Goal: Task Accomplishment & Management: Use online tool/utility

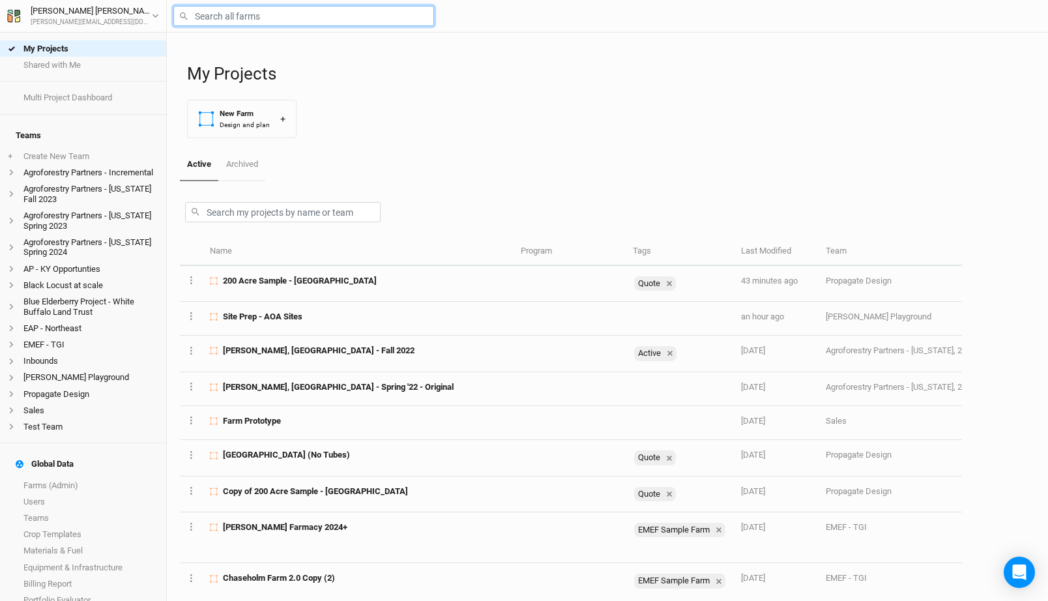
click at [299, 14] on input "text" at bounding box center [303, 16] width 261 height 20
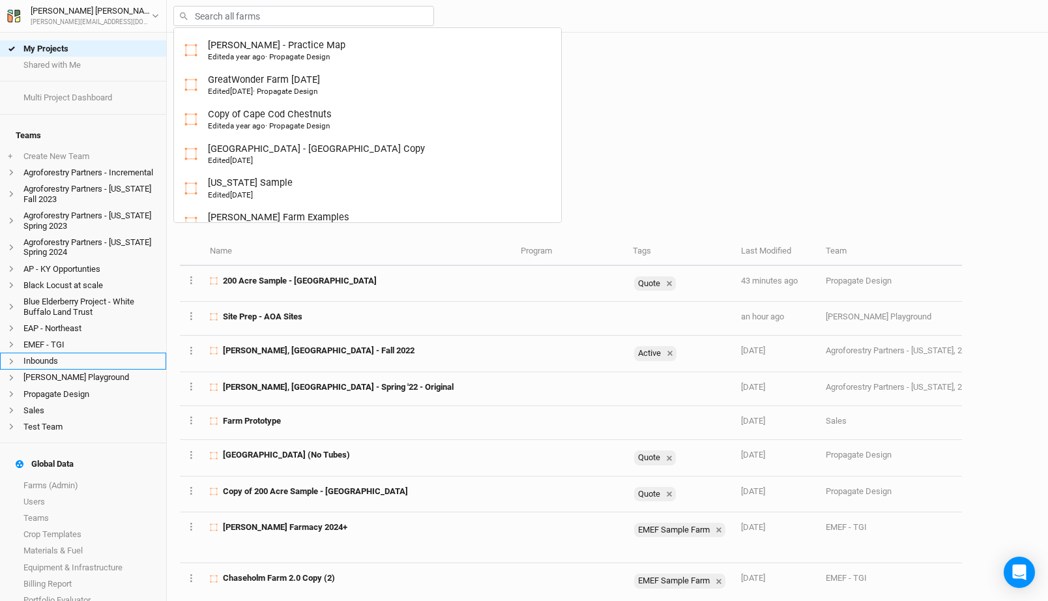
click at [64, 353] on li "Inbounds" at bounding box center [83, 361] width 166 height 16
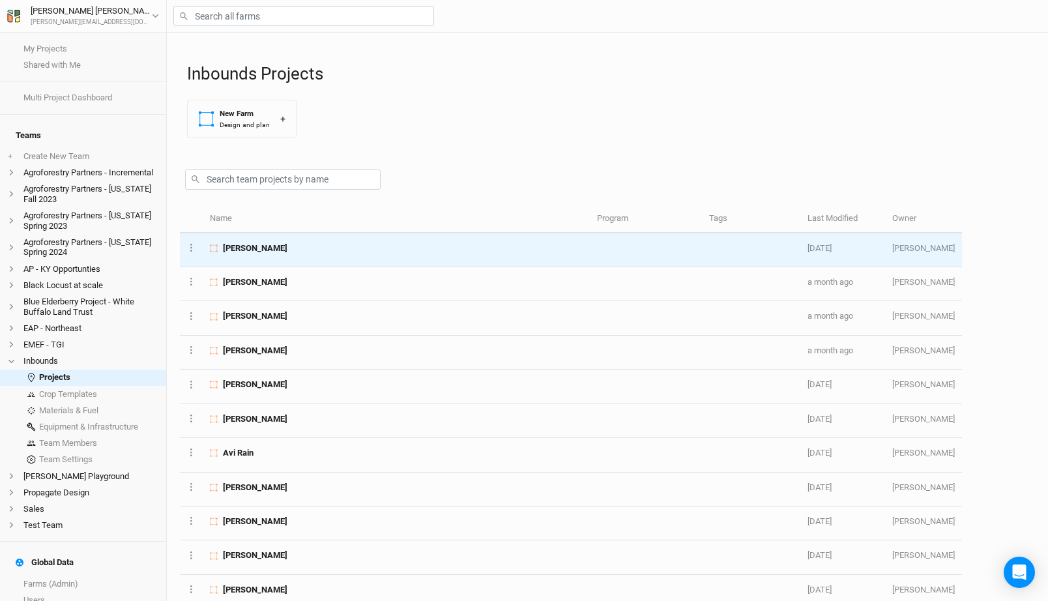
click at [278, 250] on div "Cody Gibbons" at bounding box center [396, 249] width 372 height 12
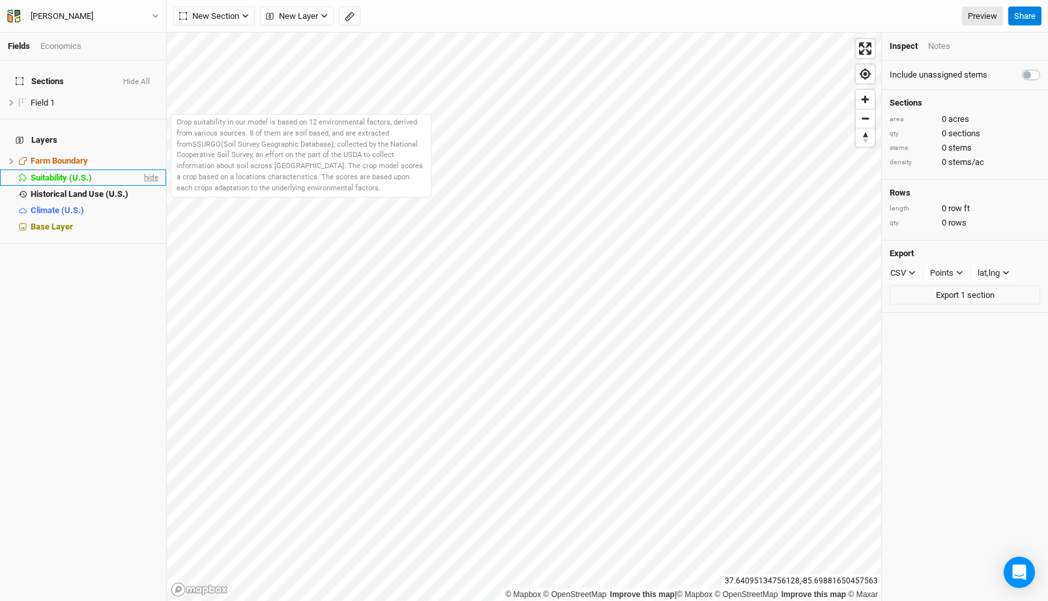
click at [149, 170] on span "hide" at bounding box center [149, 178] width 17 height 16
click at [139, 170] on span "show" at bounding box center [148, 178] width 21 height 16
click at [84, 173] on span "Suitability (U.S.)" at bounding box center [61, 178] width 61 height 10
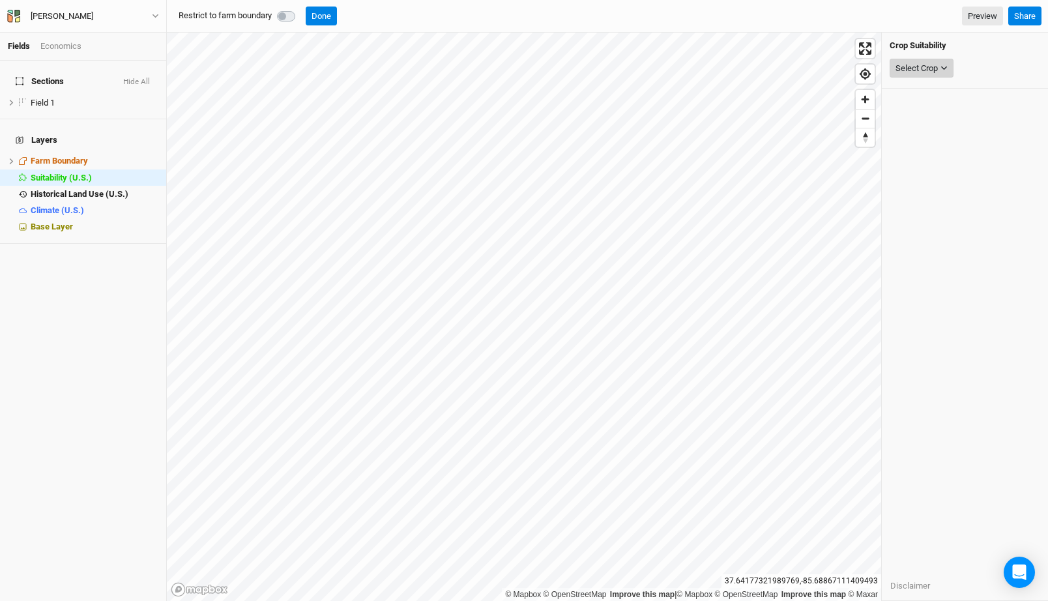
click at [929, 61] on button "Select Crop" at bounding box center [922, 69] width 64 height 20
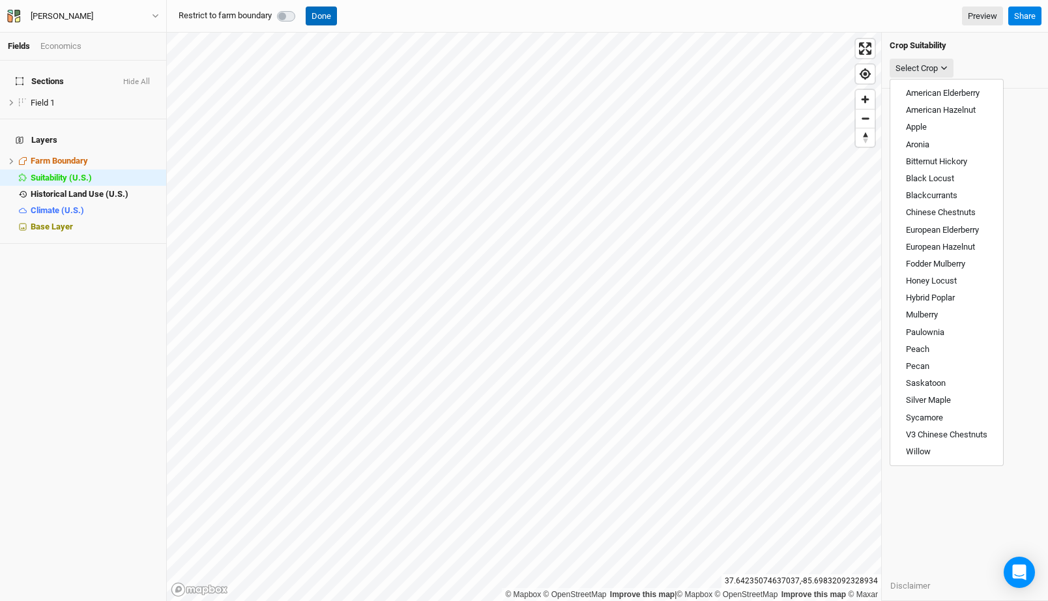
click at [331, 15] on button "Done" at bounding box center [321, 17] width 31 height 20
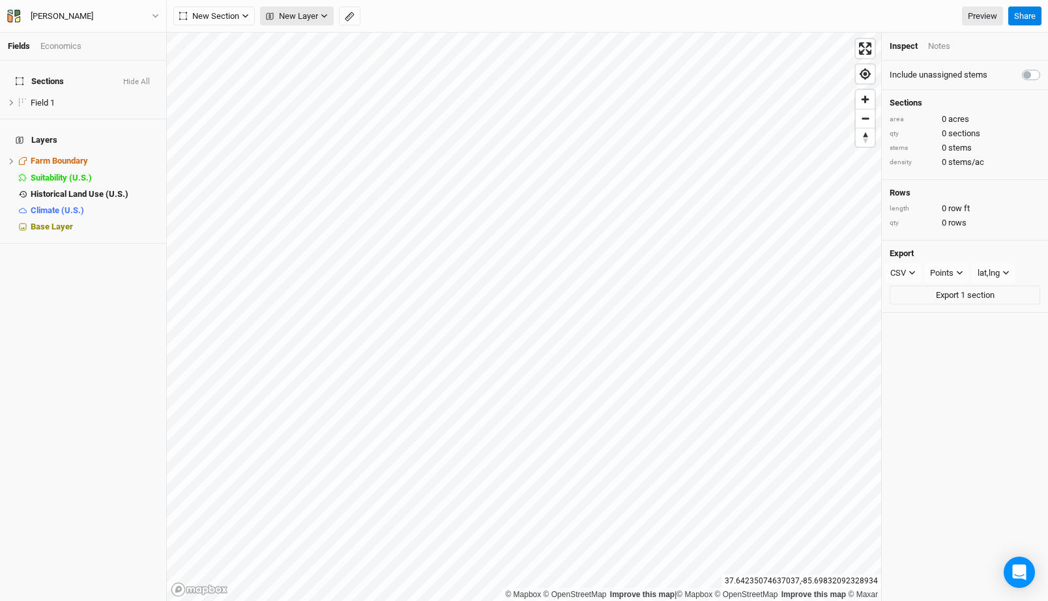
click at [310, 10] on span "New Layer" at bounding box center [292, 16] width 52 height 13
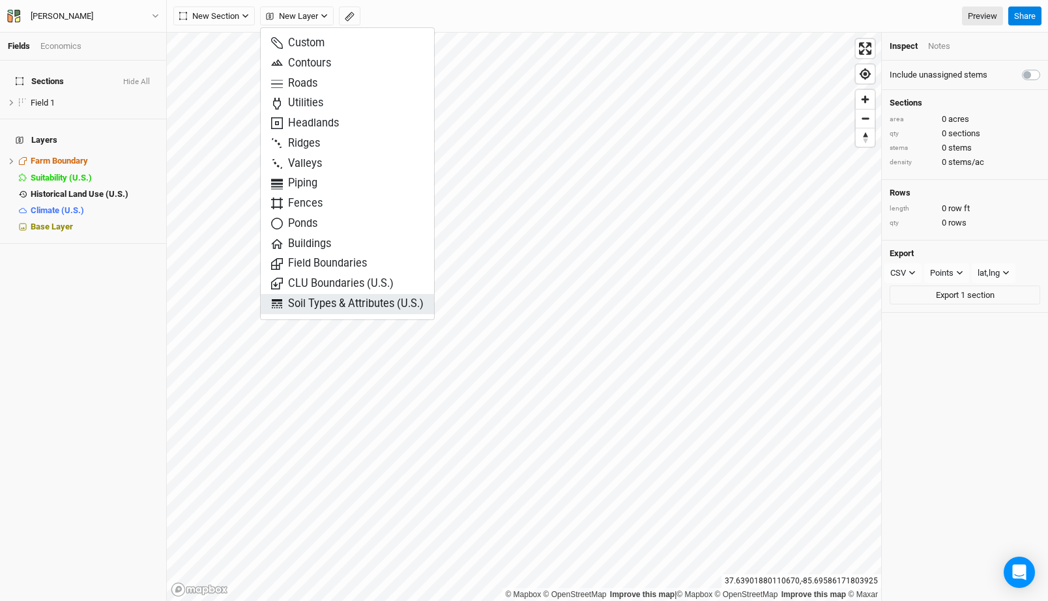
click at [376, 308] on span "Soil Types & Attributes (U.S.)" at bounding box center [347, 304] width 153 height 15
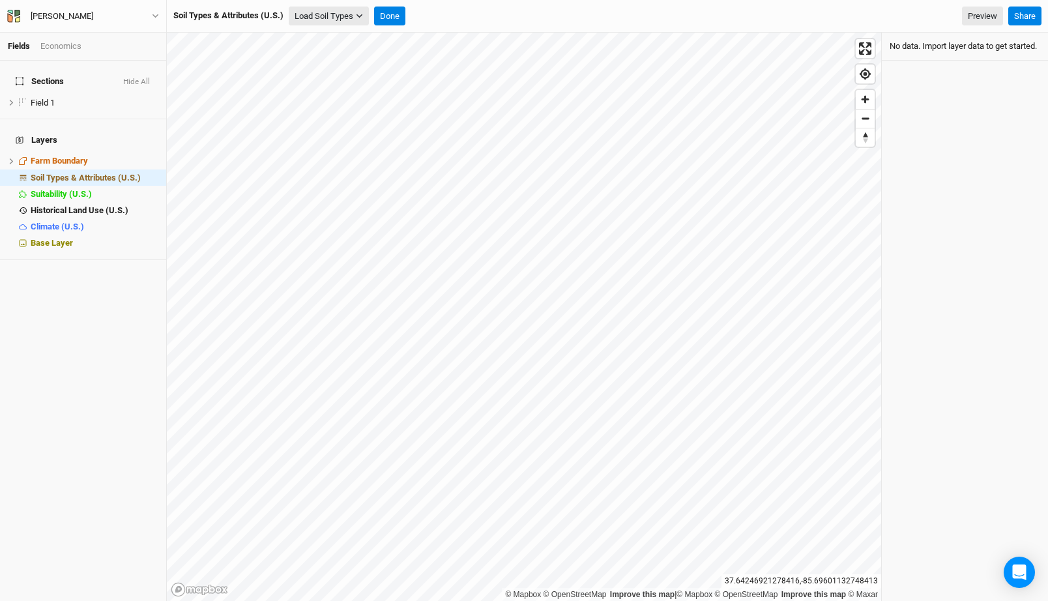
click at [348, 14] on button "Load Soil Types" at bounding box center [329, 17] width 80 height 20
click at [347, 38] on button "Load for Farm Boundary" at bounding box center [344, 39] width 109 height 17
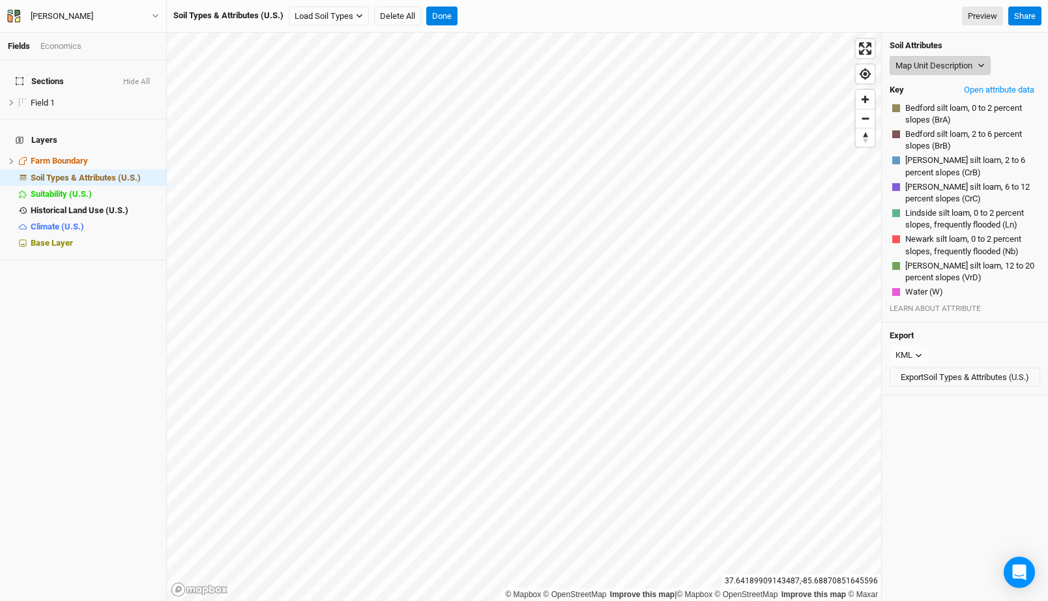
click at [930, 64] on button "Map Unit Description" at bounding box center [940, 66] width 101 height 20
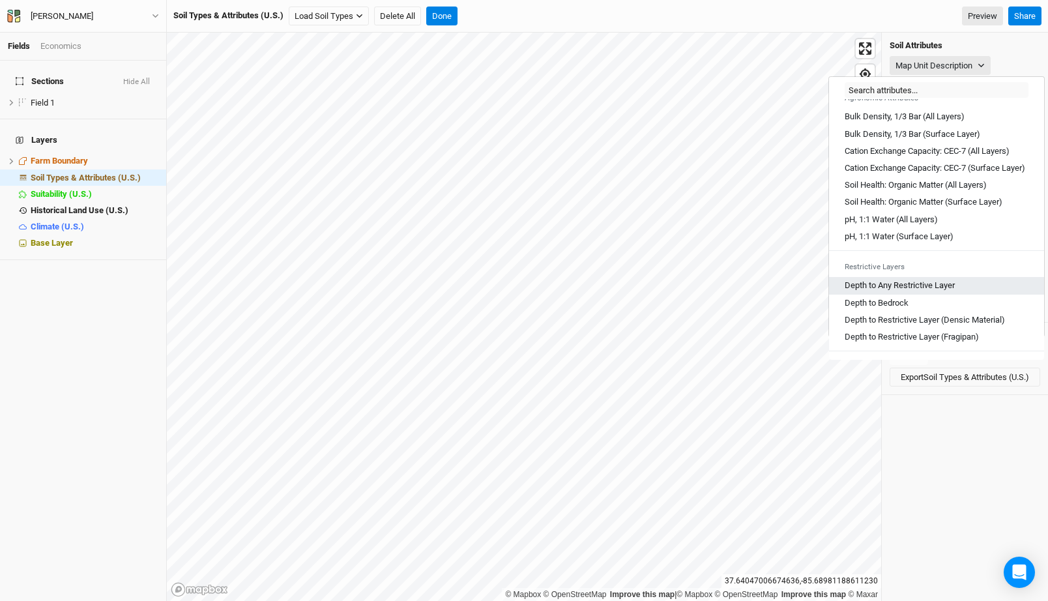
scroll to position [224, 0]
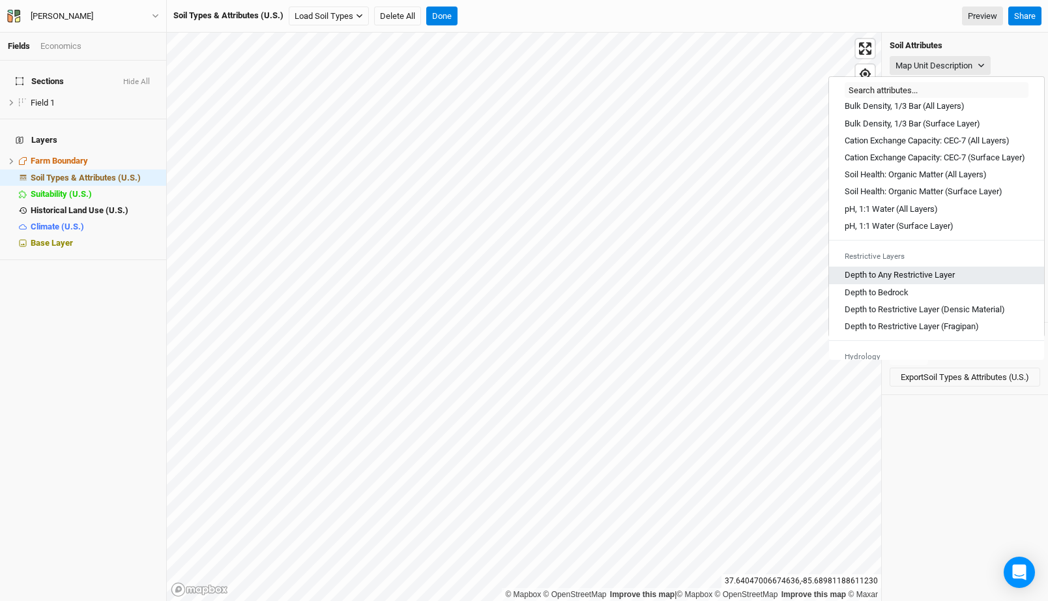
click at [939, 281] on Layer "Depth to Any Restrictive Layer" at bounding box center [900, 275] width 110 height 12
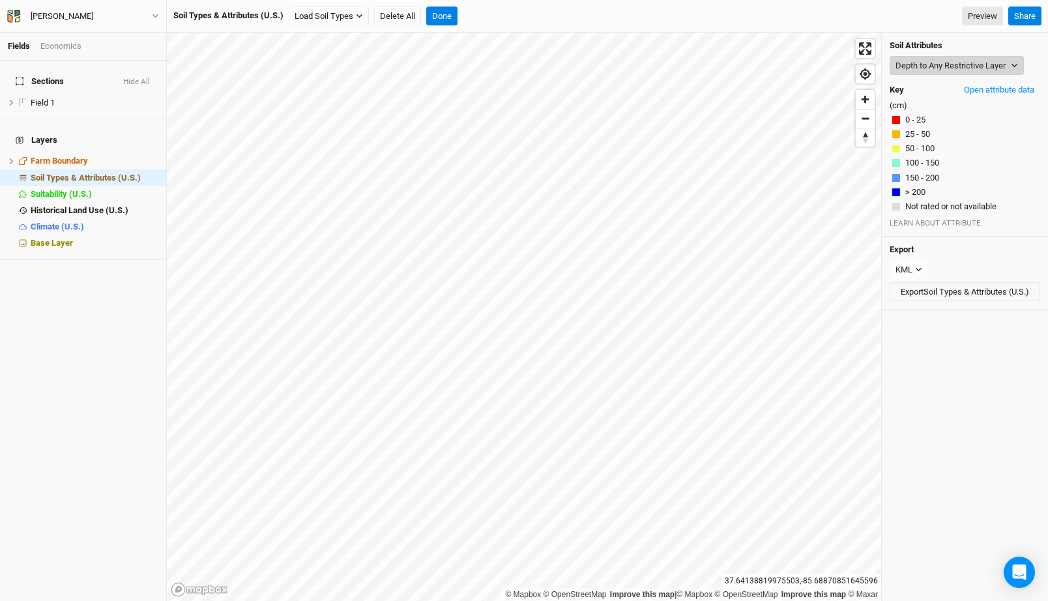
click at [925, 61] on button "Depth to Any Restrictive Layer" at bounding box center [957, 66] width 134 height 20
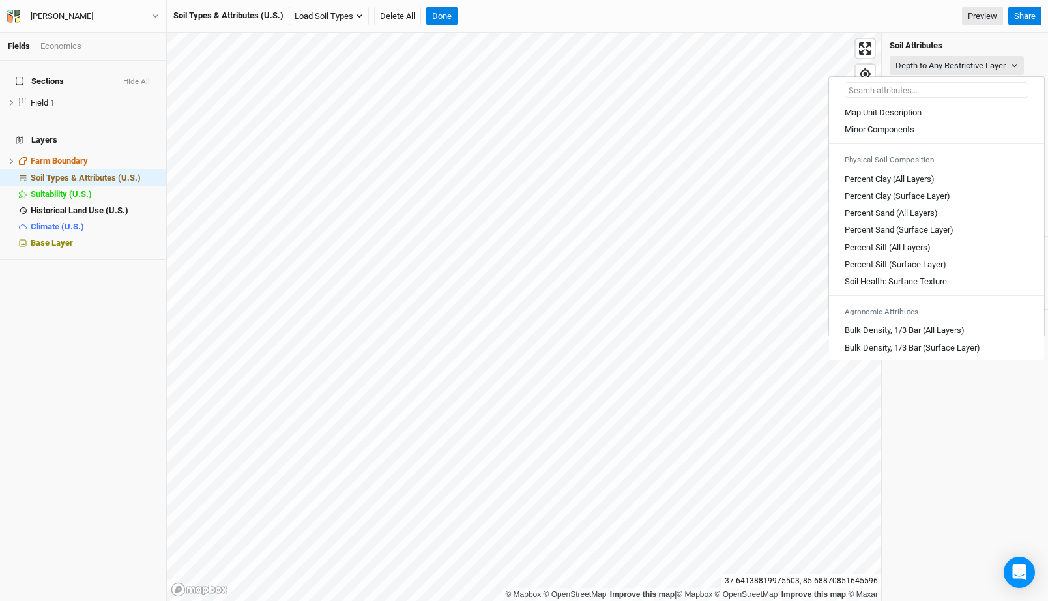
scroll to position [721, 0]
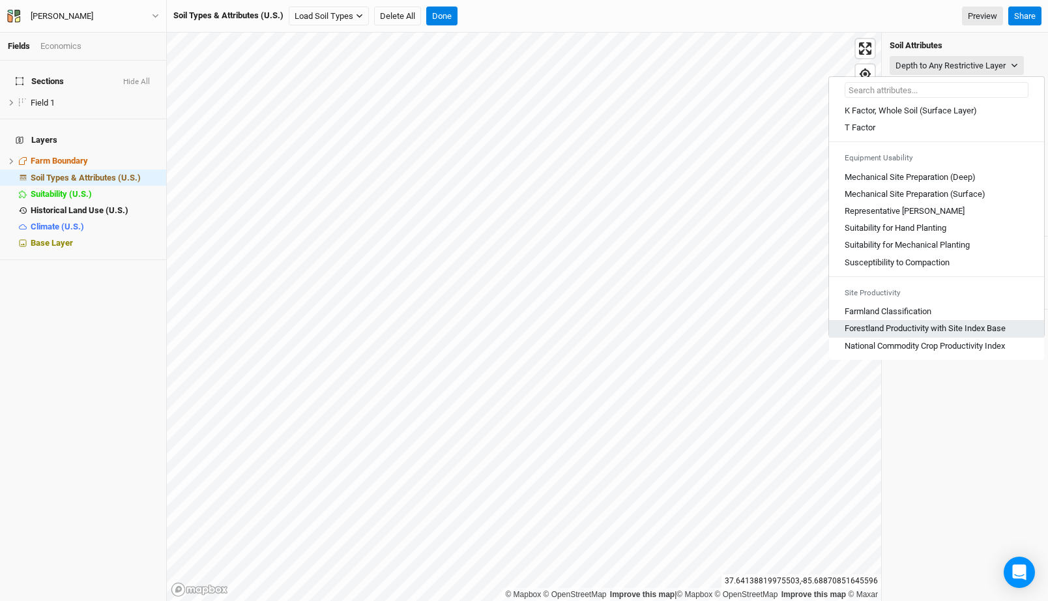
click at [900, 328] on Base "Forestland Productivity with Site Index Base" at bounding box center [925, 329] width 161 height 12
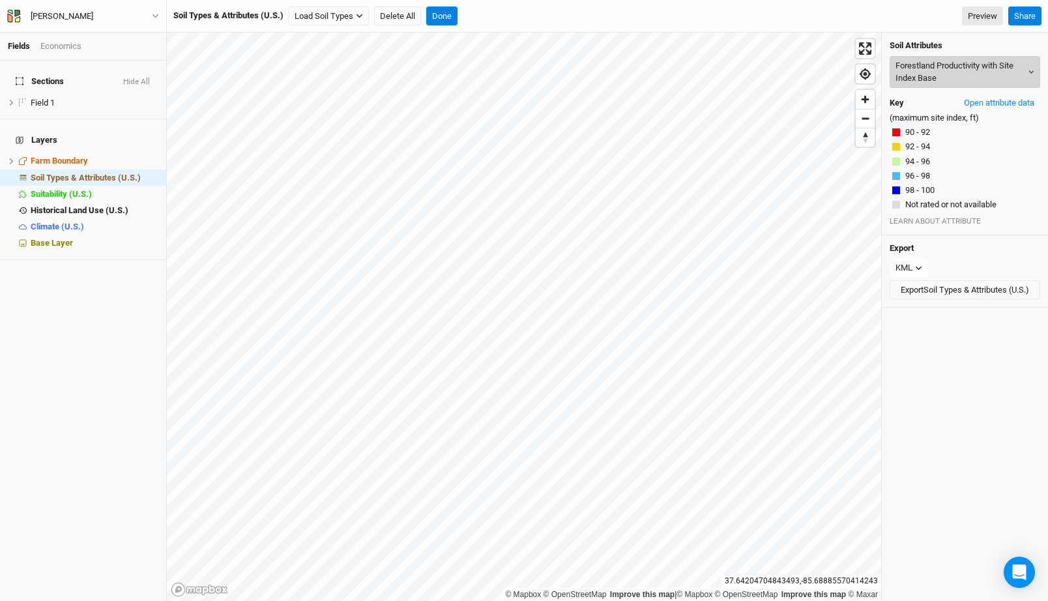
click at [971, 63] on button "Forestland Productivity with Site Index Base" at bounding box center [965, 72] width 151 height 32
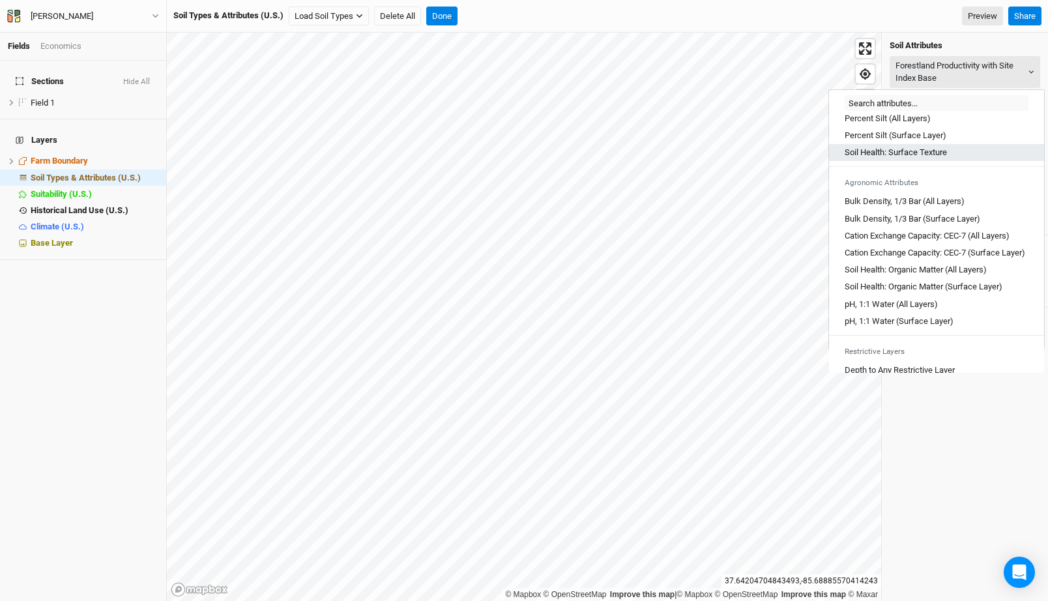
scroll to position [140, 0]
click at [933, 158] on Texture "Soil Health: Surface Texture" at bounding box center [896, 155] width 102 height 12
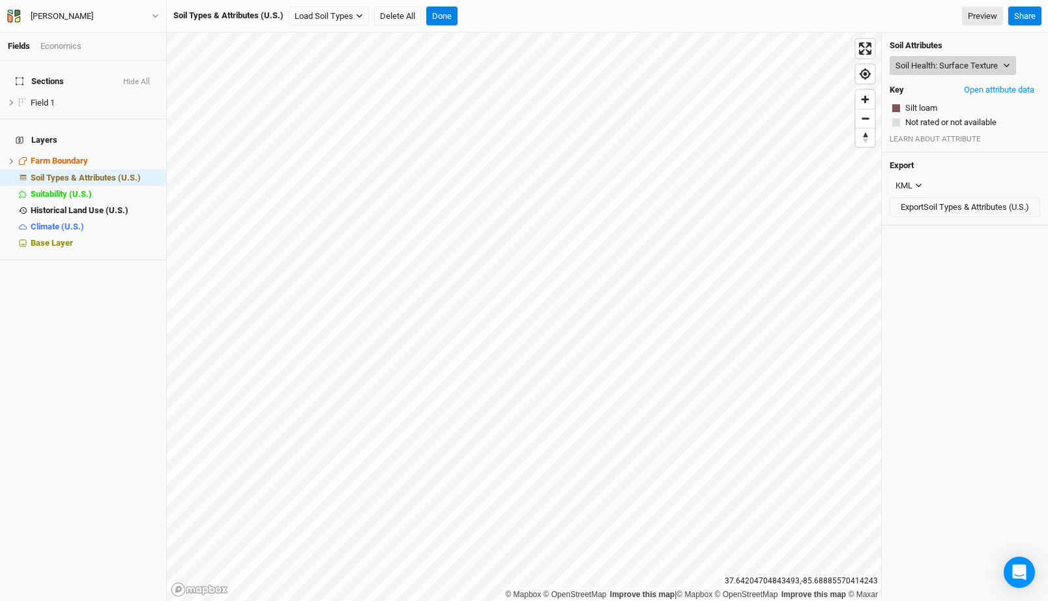
click at [925, 59] on button "Soil Health: Surface Texture" at bounding box center [953, 66] width 126 height 20
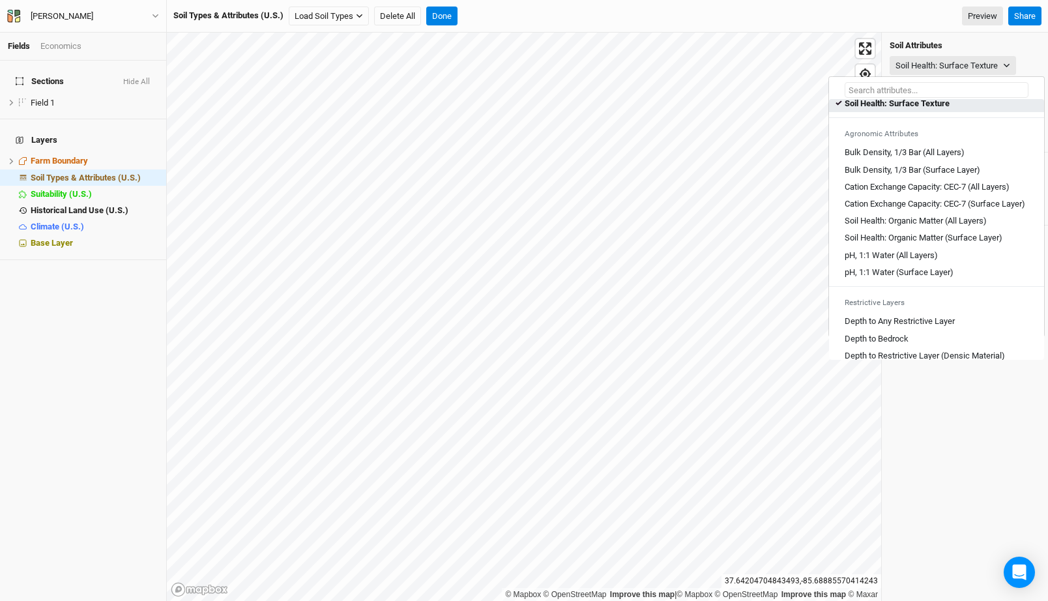
scroll to position [265, 0]
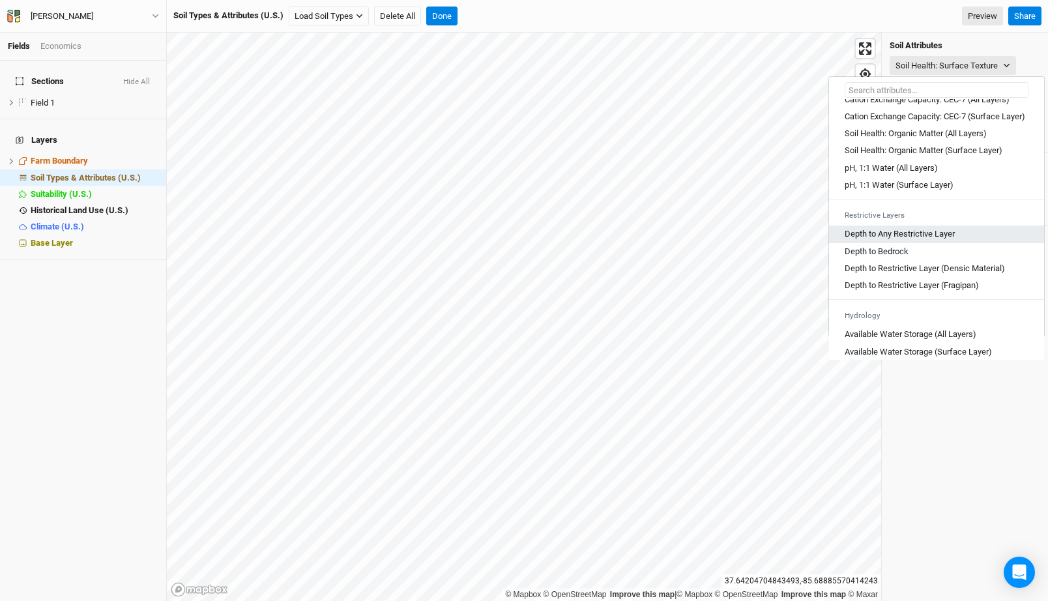
click at [936, 240] on Layer "Depth to Any Restrictive Layer" at bounding box center [900, 234] width 110 height 12
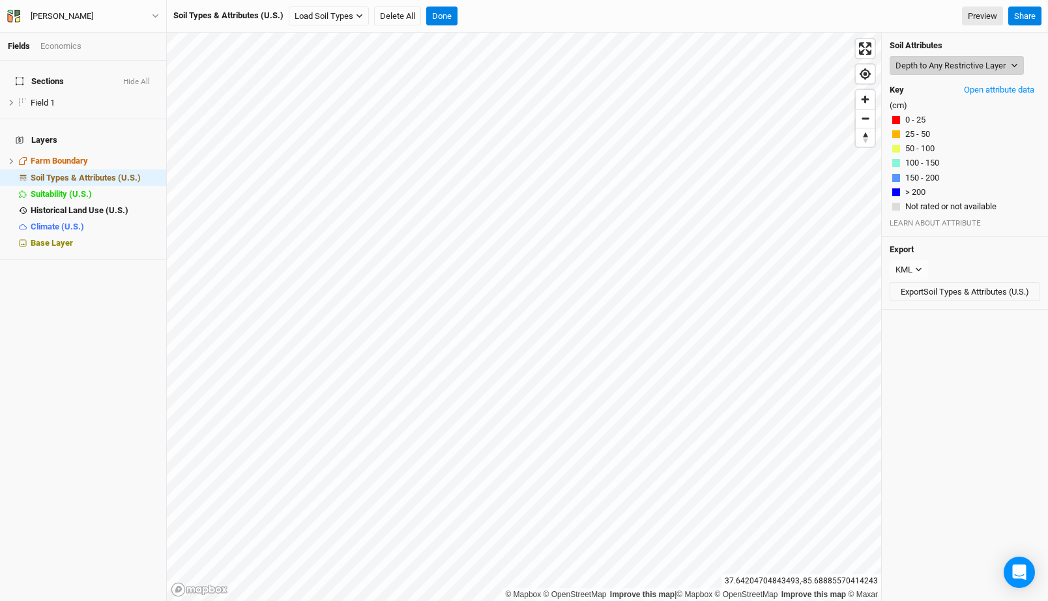
click at [931, 69] on button "Depth to Any Restrictive Layer" at bounding box center [957, 66] width 134 height 20
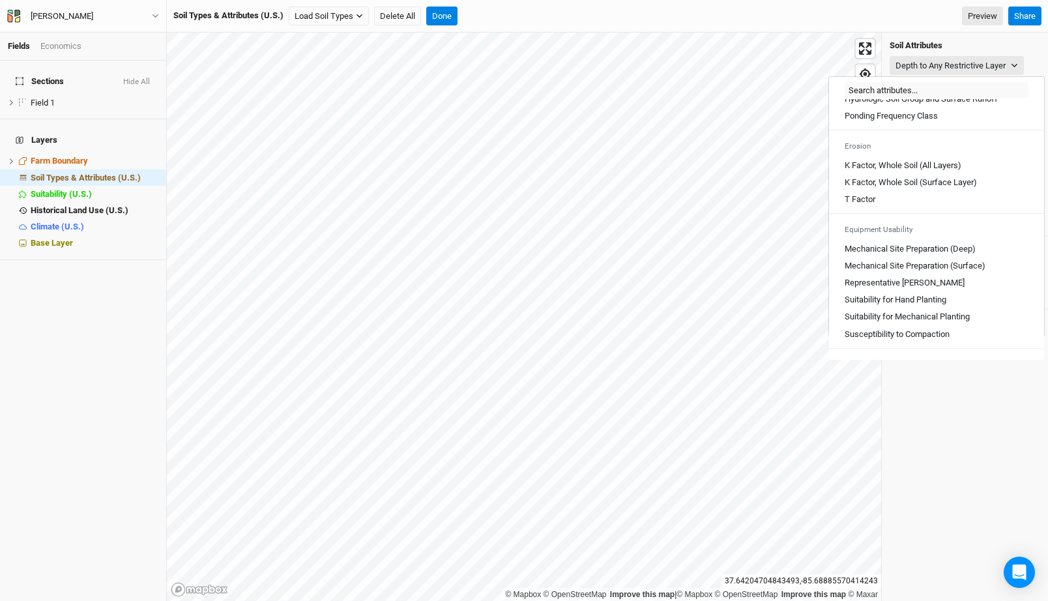
scroll to position [721, 0]
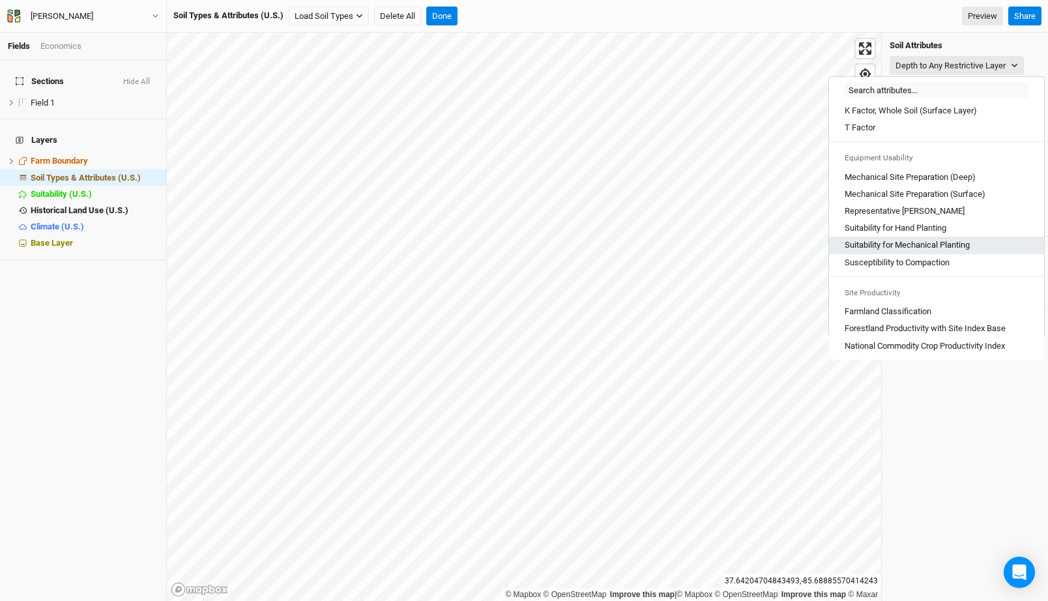
click at [928, 245] on Planting "Suitability for Mechanical Planting" at bounding box center [907, 245] width 125 height 12
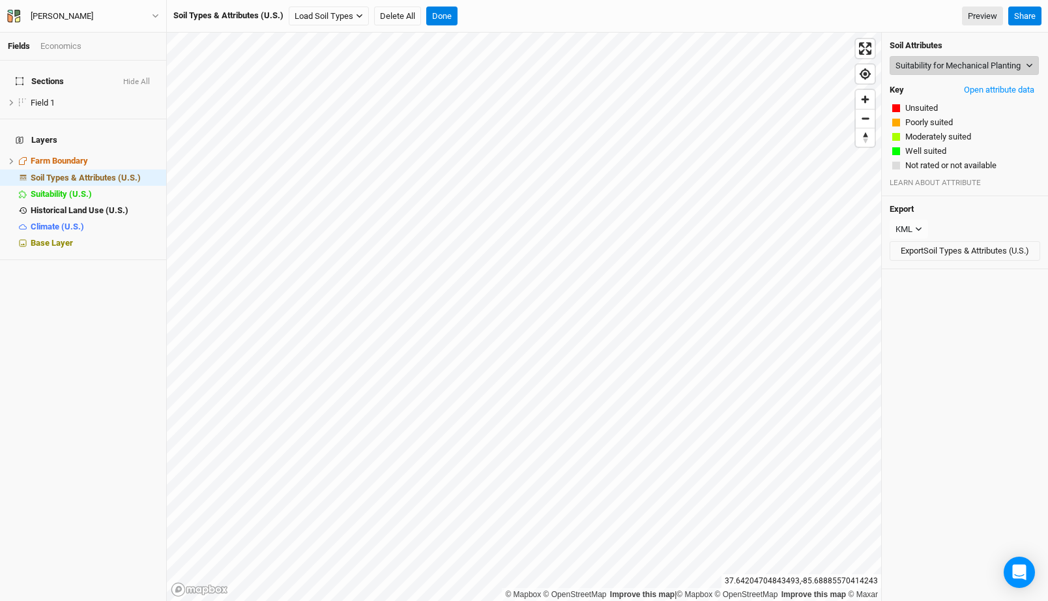
click at [933, 76] on button "Suitability for Mechanical Planting" at bounding box center [964, 66] width 149 height 20
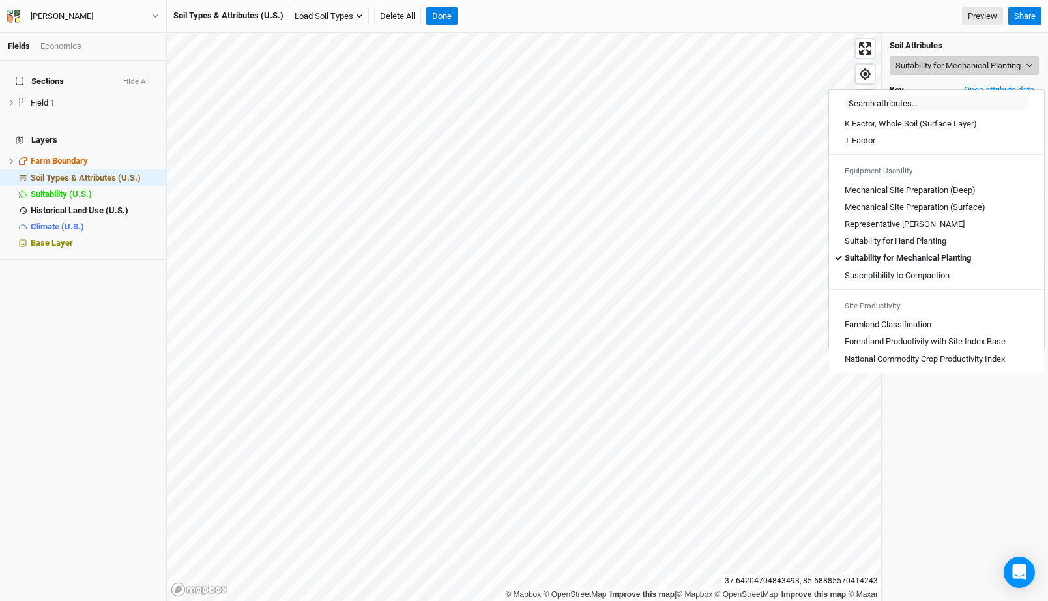
click at [930, 74] on button "Suitability for Mechanical Planting" at bounding box center [964, 66] width 149 height 20
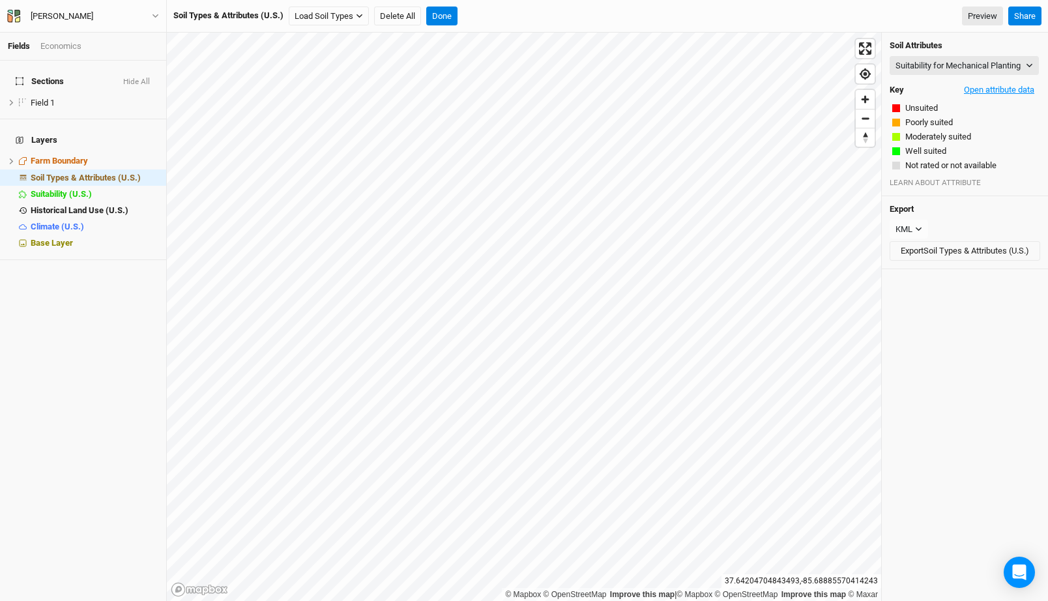
click at [1006, 100] on button "Open attribute data" at bounding box center [999, 90] width 82 height 20
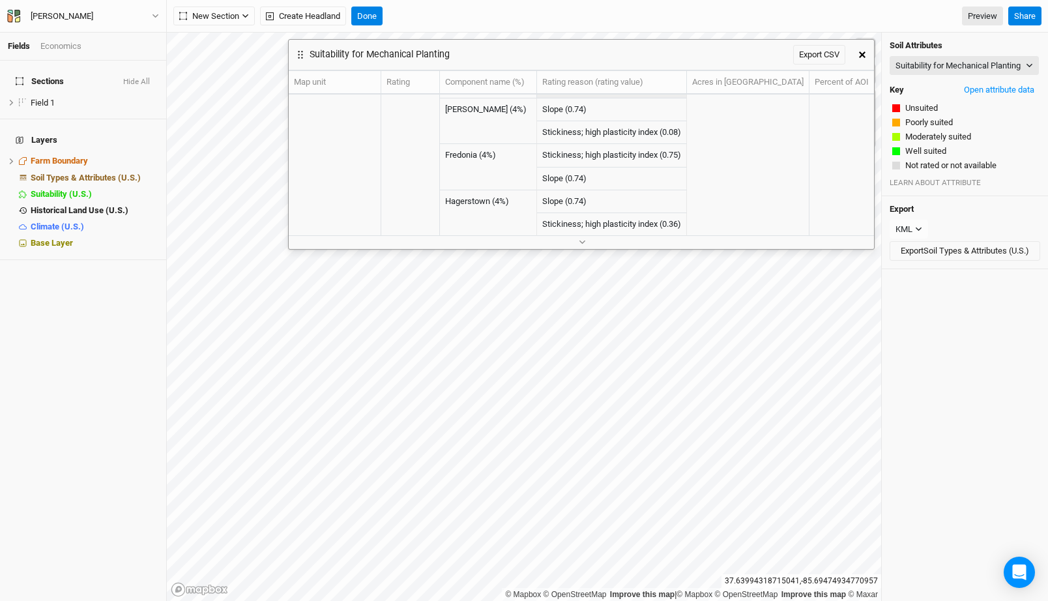
scroll to position [0, 0]
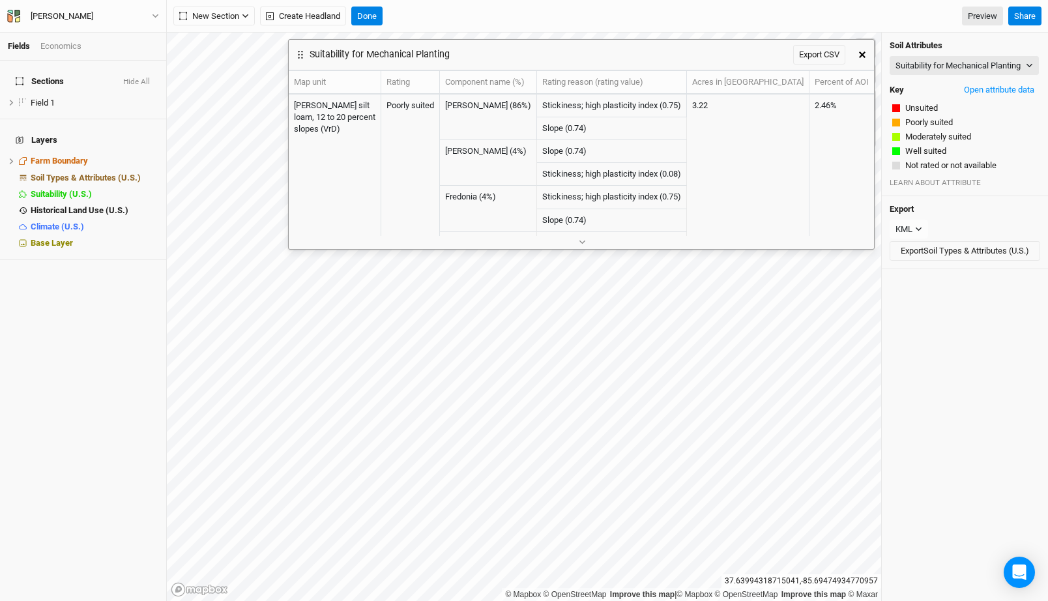
click at [864, 55] on icon "button" at bounding box center [862, 55] width 7 height 7
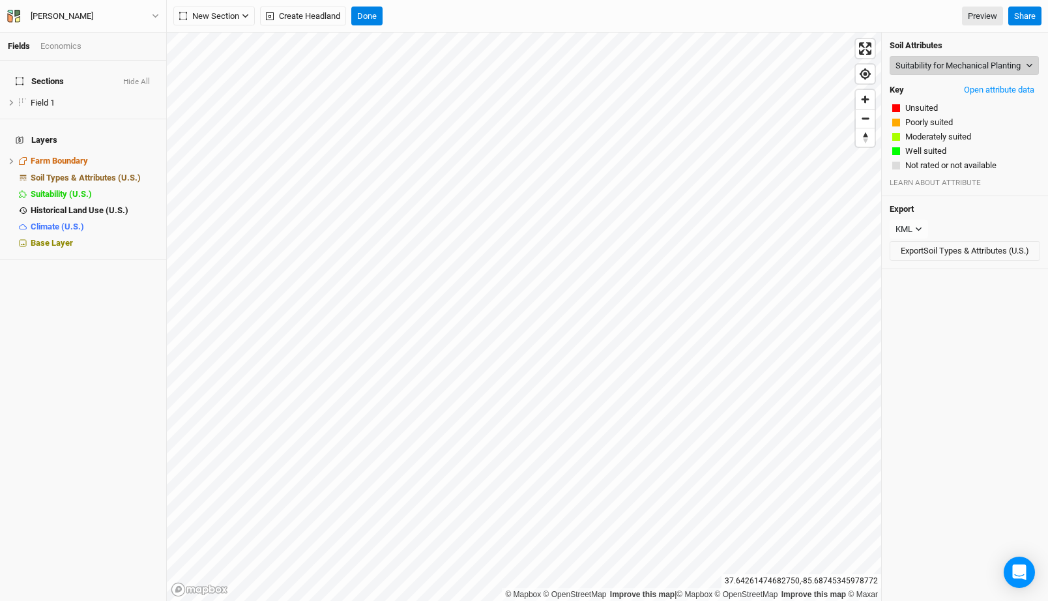
click at [941, 71] on button "Suitability for Mechanical Planting" at bounding box center [964, 66] width 149 height 20
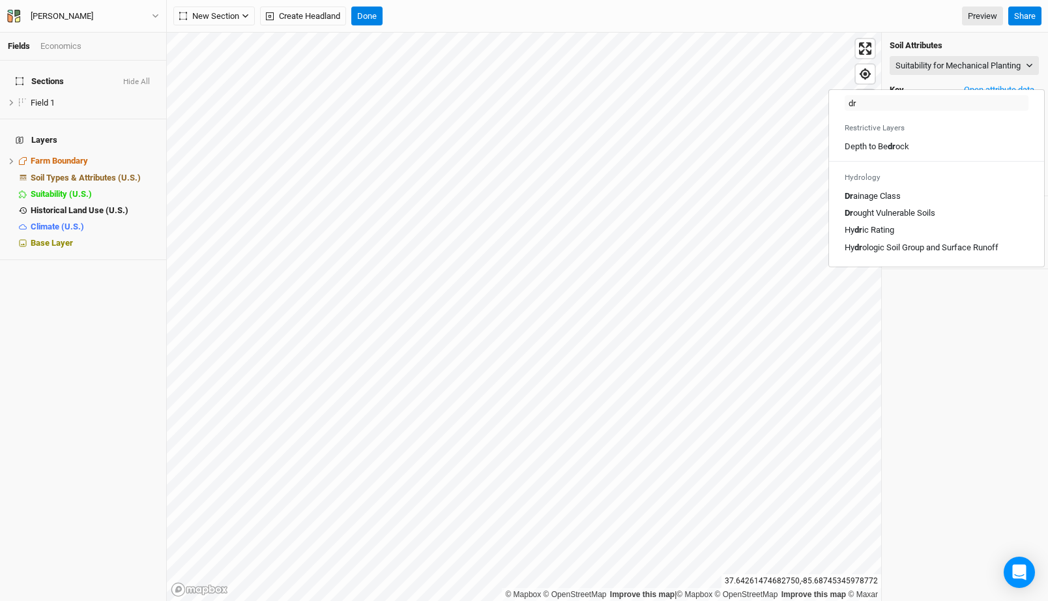
type input "dra"
type input "drainage Class"
type input "drai"
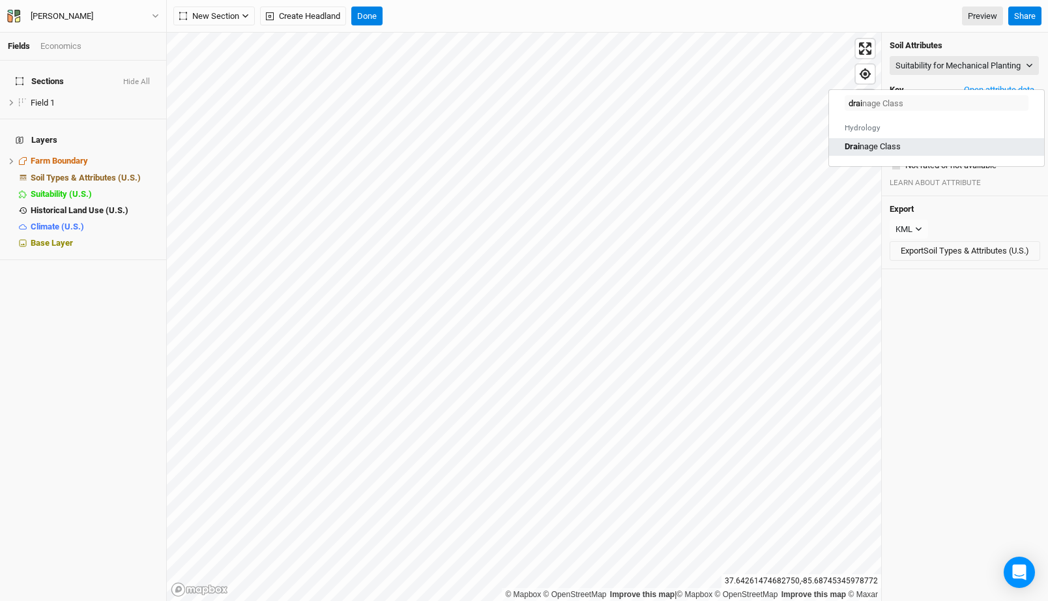
click at [893, 142] on Class "Drai nage Class" at bounding box center [873, 147] width 56 height 12
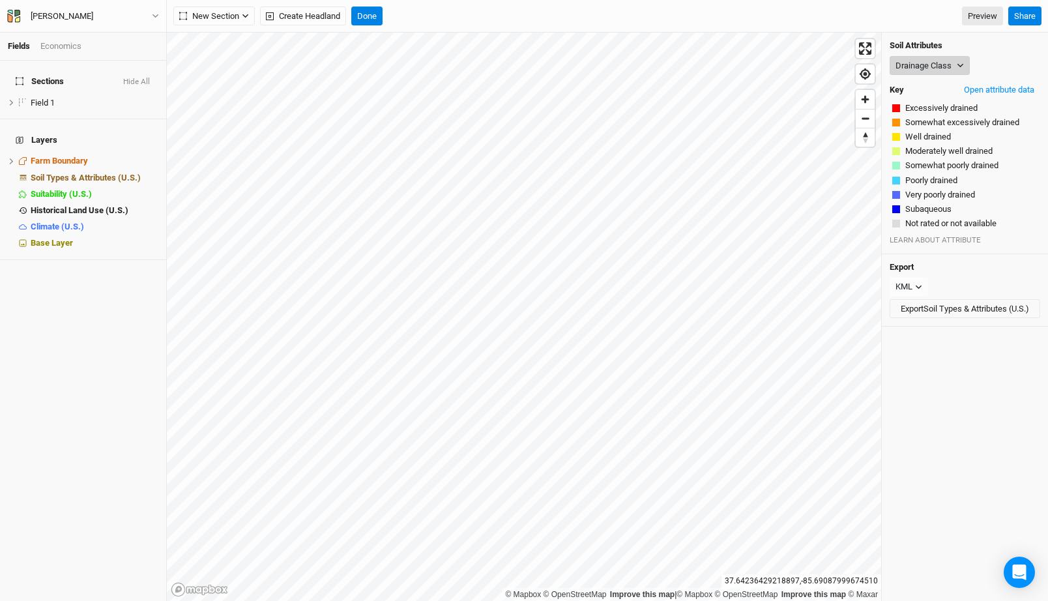
click at [922, 66] on button "Drainage Class" at bounding box center [930, 66] width 80 height 20
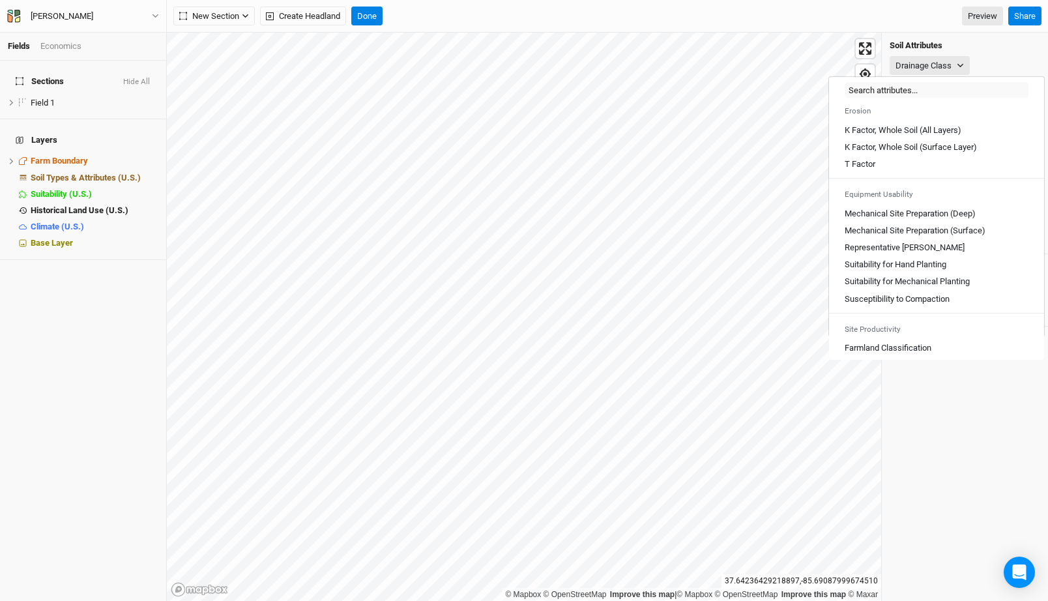
scroll to position [721, 0]
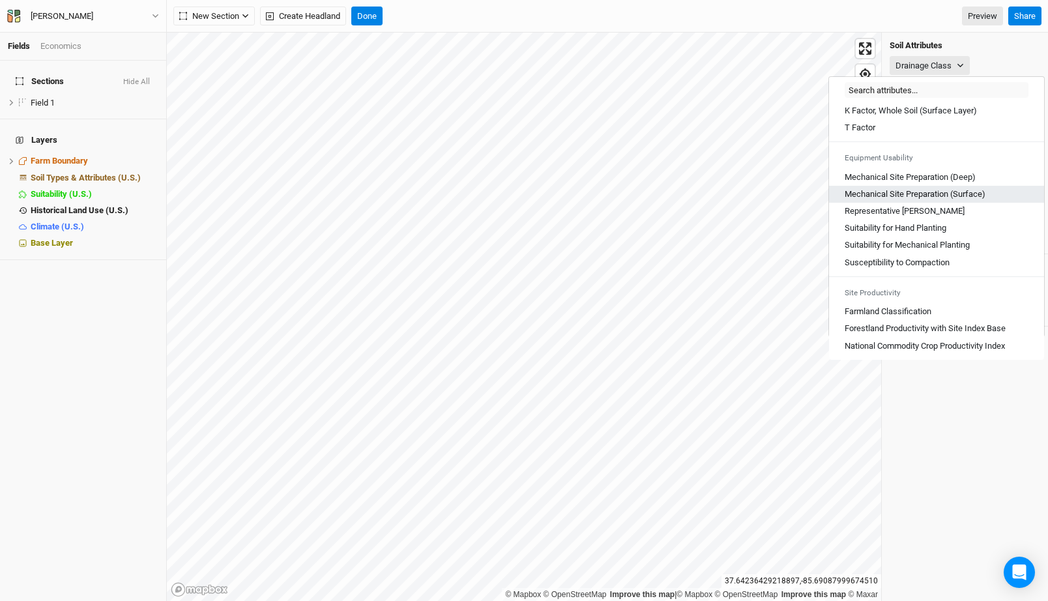
click at [938, 195] on \(Surface\) "Mechanical Site Preparation (Surface)" at bounding box center [915, 194] width 141 height 12
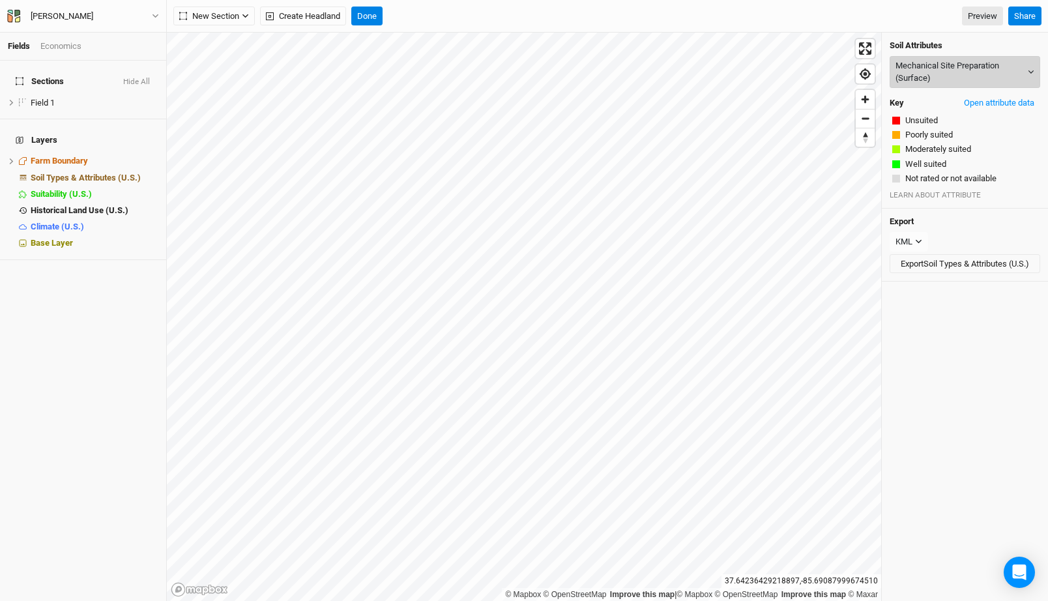
click at [958, 74] on button "Mechanical Site Preparation (Surface)" at bounding box center [965, 72] width 151 height 32
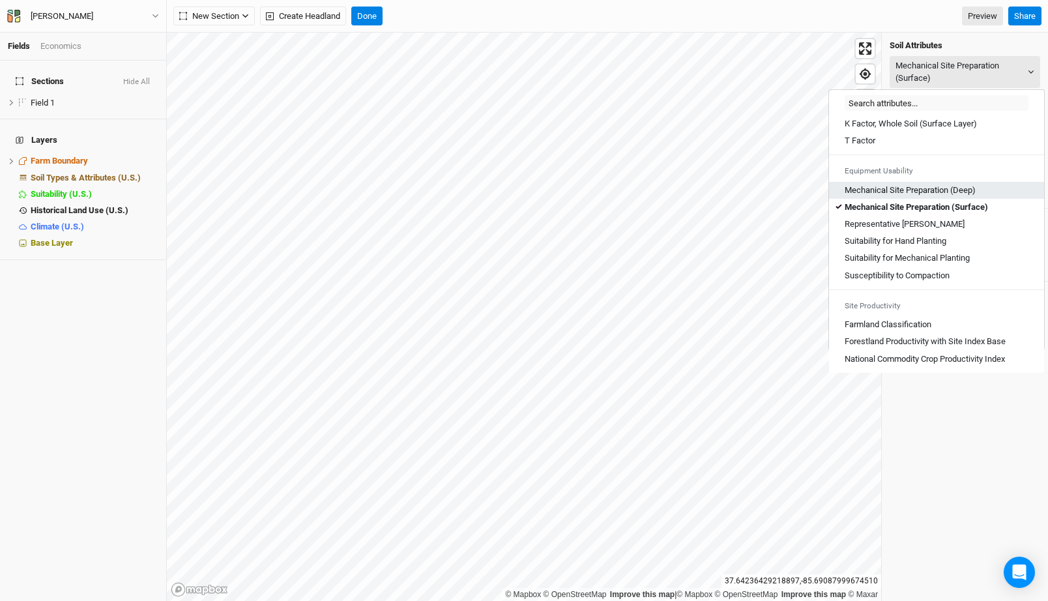
click at [964, 190] on \(Deep\) "Mechanical Site Preparation (Deep)" at bounding box center [910, 190] width 131 height 12
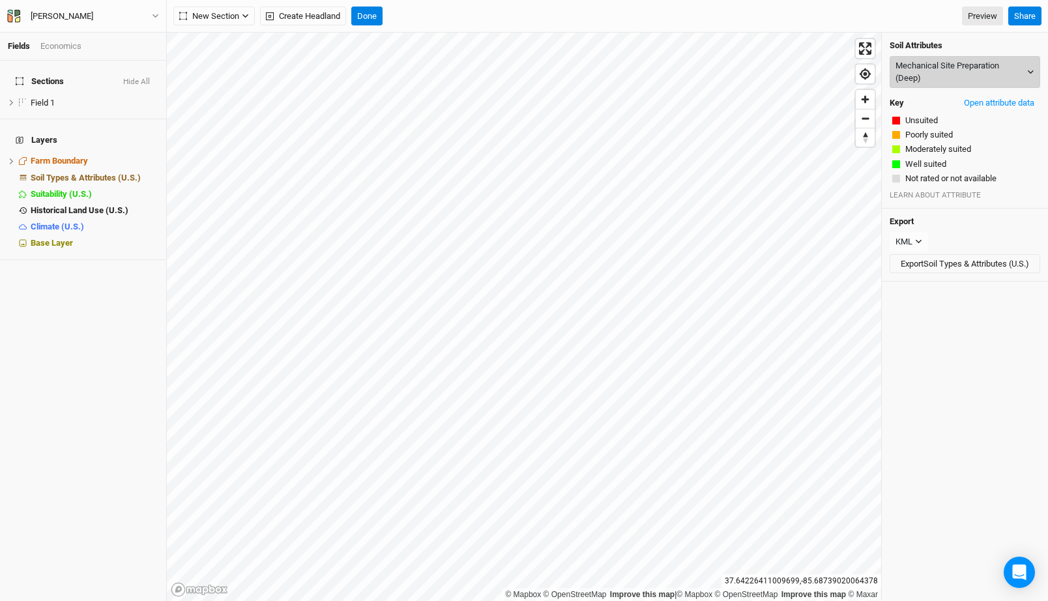
click at [911, 70] on button "Mechanical Site Preparation (Deep)" at bounding box center [965, 72] width 151 height 32
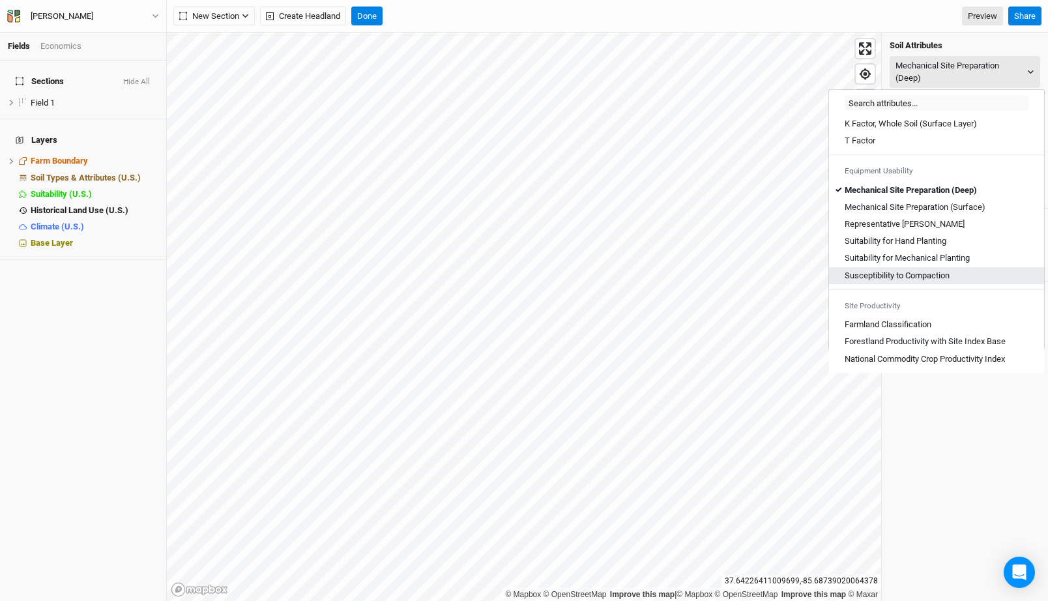
click at [922, 279] on Compaction "Susceptibility to Compaction" at bounding box center [897, 276] width 105 height 12
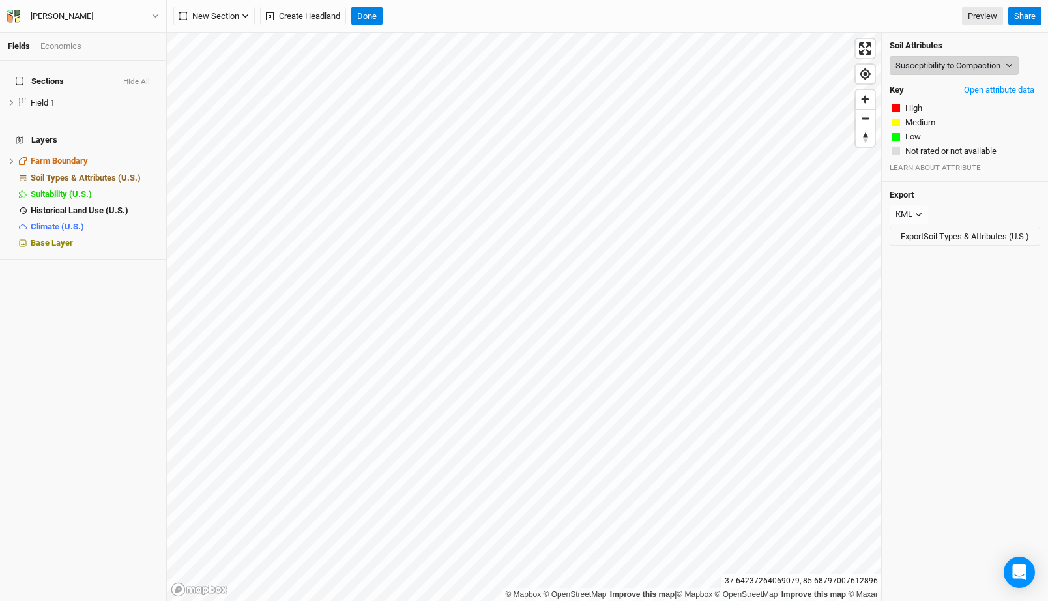
click at [931, 62] on button "Susceptibility to Compaction" at bounding box center [954, 66] width 129 height 20
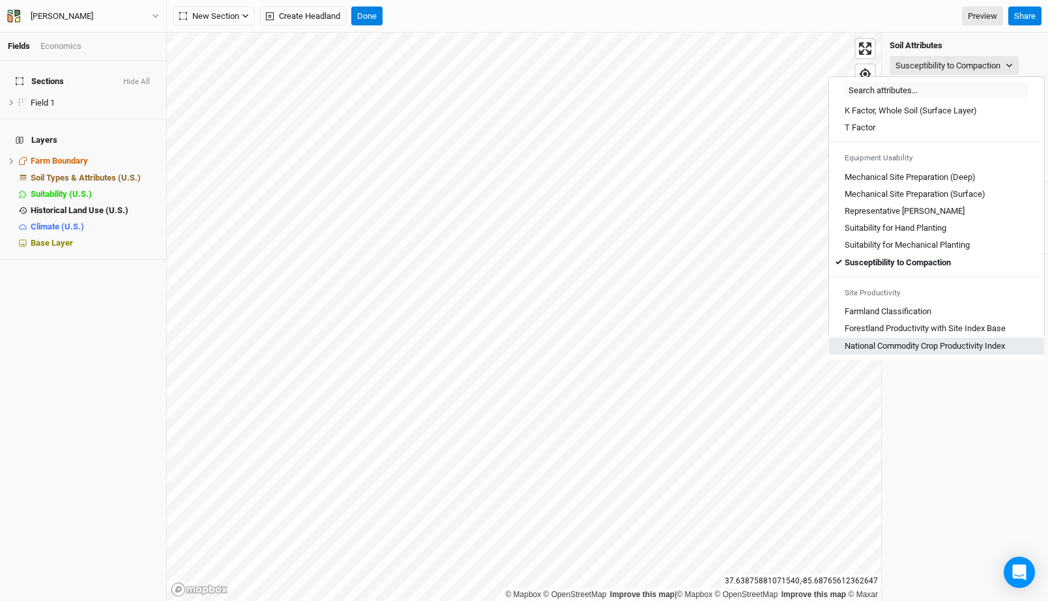
click at [957, 339] on link "National Commodity Crop Productivity Index" at bounding box center [936, 346] width 215 height 17
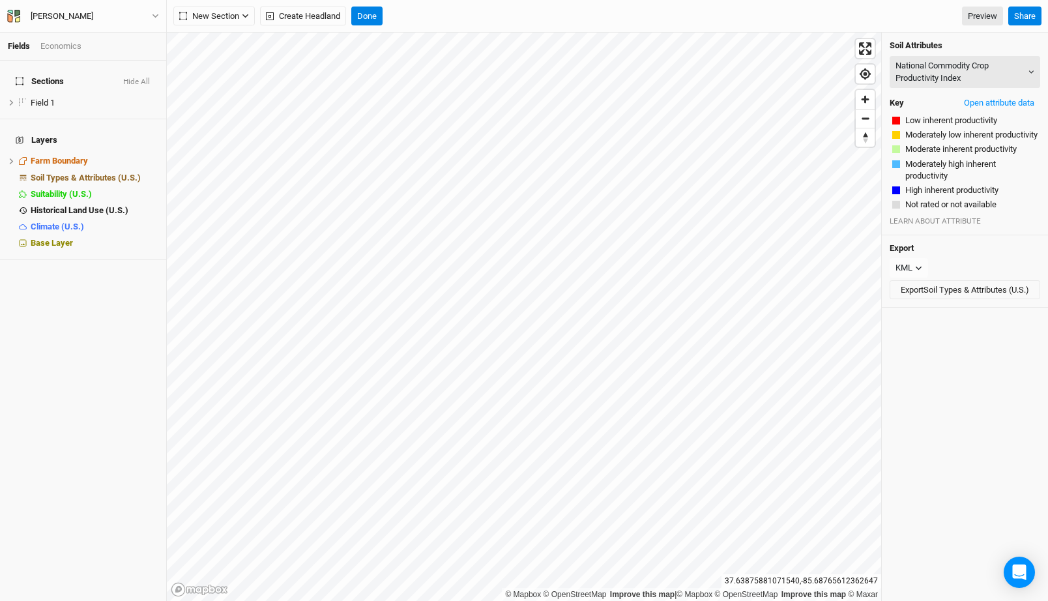
click at [962, 52] on div "Soil Attributes National Commodity Crop Productivity Index Map Unit Description…" at bounding box center [965, 134] width 166 height 203
click at [961, 67] on button "National Commodity Crop Productivity Index" at bounding box center [965, 72] width 151 height 32
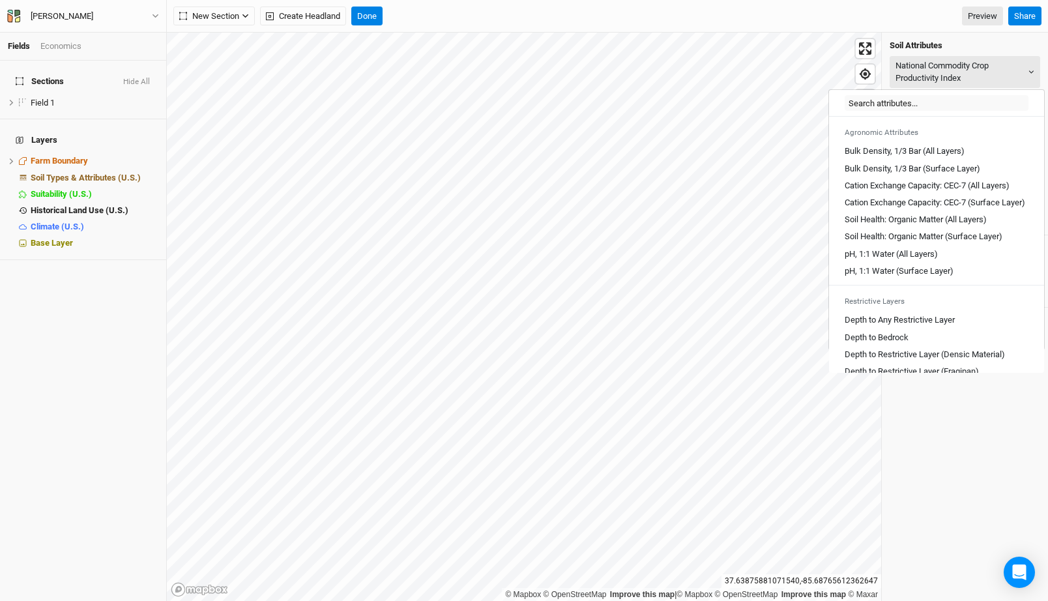
scroll to position [196, 0]
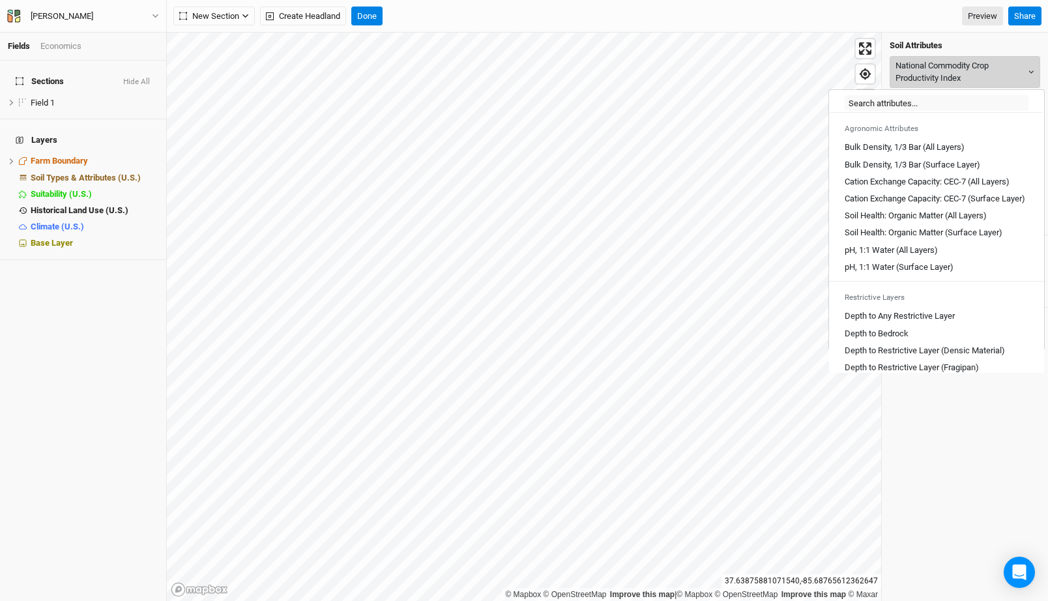
click at [1005, 65] on button "National Commodity Crop Productivity Index" at bounding box center [965, 72] width 151 height 32
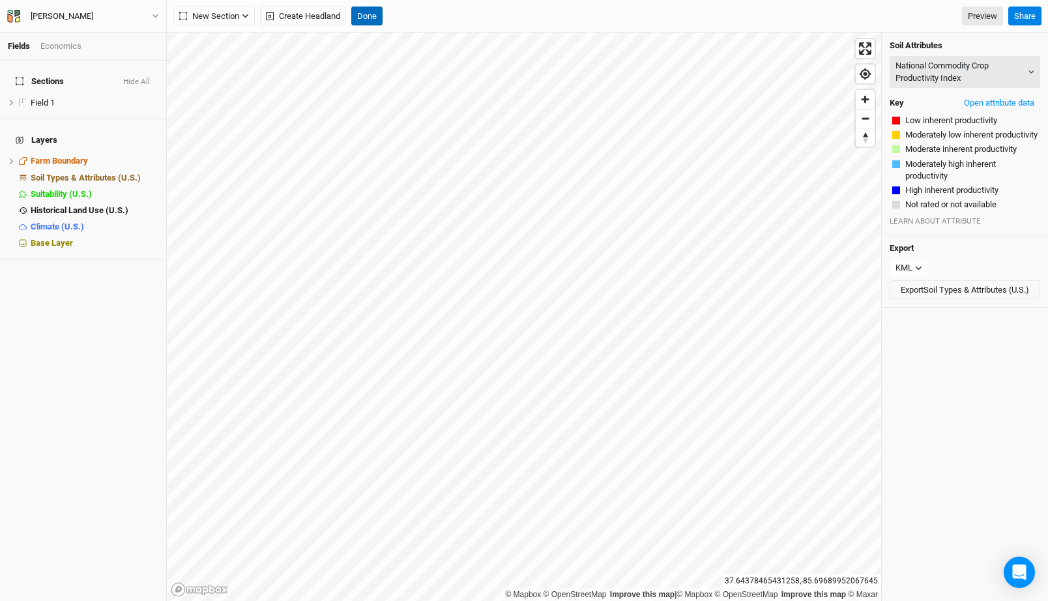
click at [375, 16] on button "Done" at bounding box center [366, 17] width 31 height 20
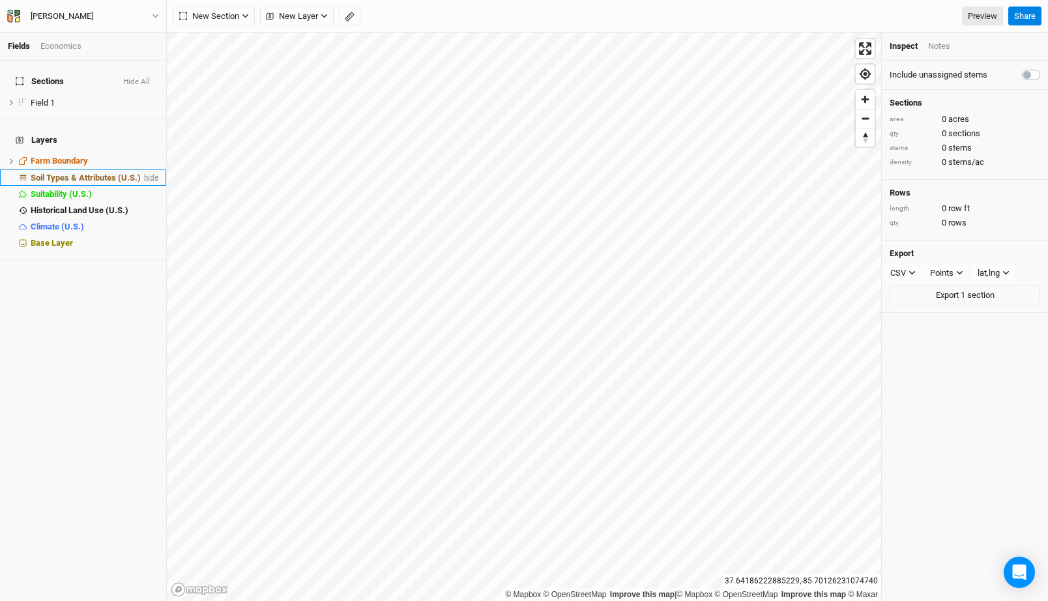
click at [150, 170] on span "hide" at bounding box center [149, 178] width 17 height 16
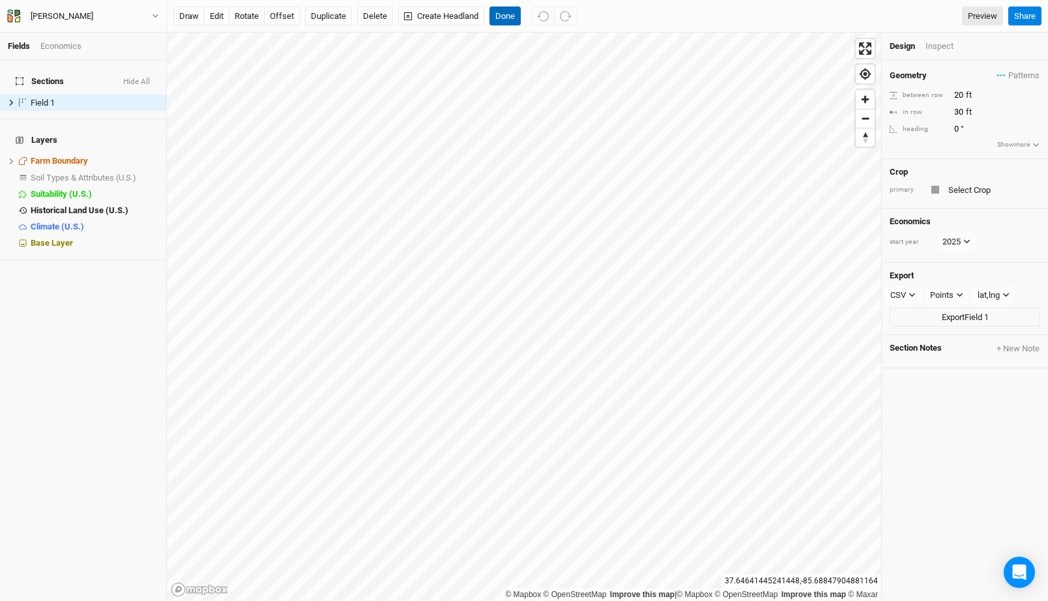
click at [511, 18] on button "Done" at bounding box center [505, 17] width 31 height 20
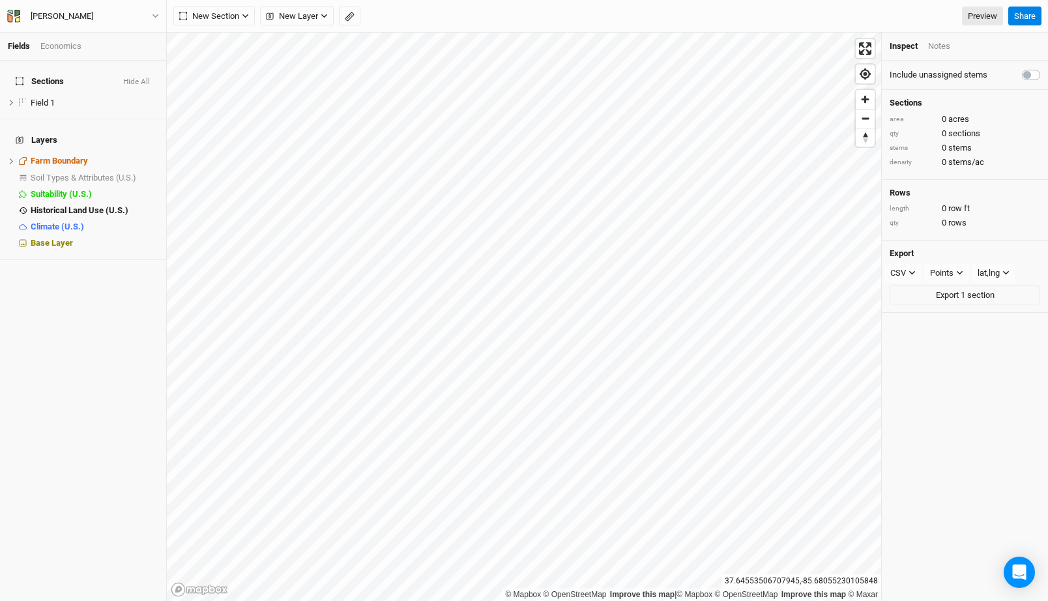
click at [1046, 67] on label at bounding box center [1046, 67] width 0 height 0
click at [1031, 76] on input "checkbox" at bounding box center [1027, 73] width 10 height 13
checkbox input "true"
click at [71, 31] on div "Cody Gibbons Back Project Settings User settings Imperial Metric Keyboard Short…" at bounding box center [83, 16] width 167 height 33
click at [83, 13] on div "Cody Gibbons" at bounding box center [61, 16] width 83 height 13
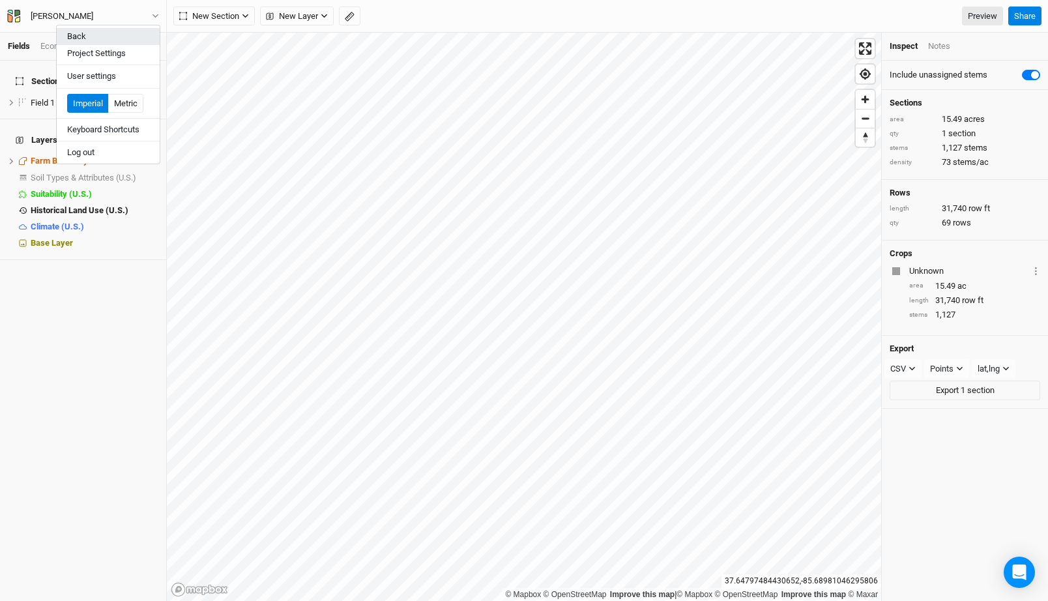
click at [83, 36] on button "Back" at bounding box center [108, 36] width 103 height 17
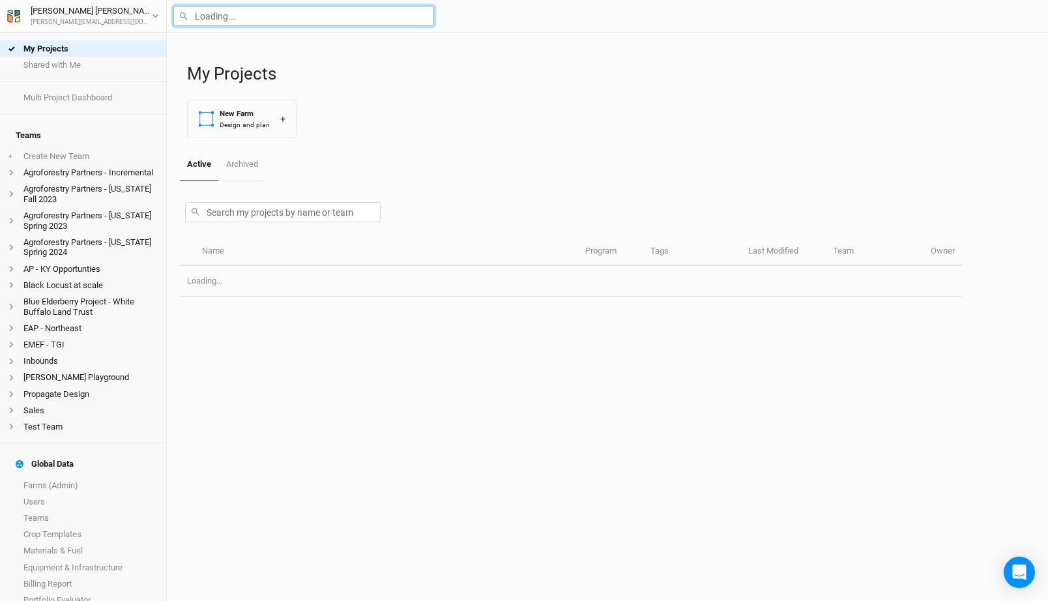
click at [262, 20] on input "text" at bounding box center [303, 16] width 261 height 20
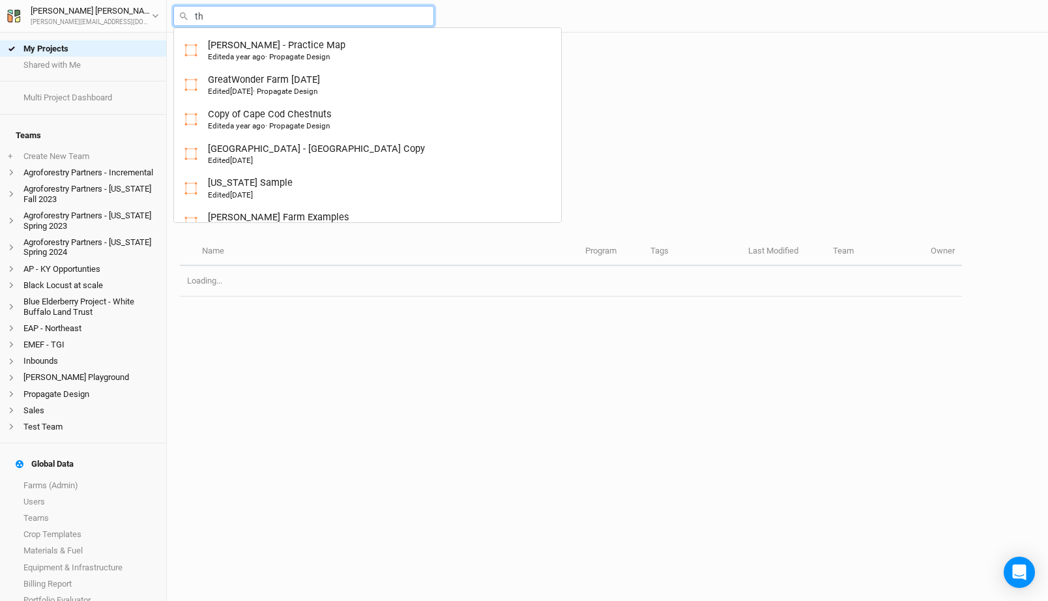
type input "thi"
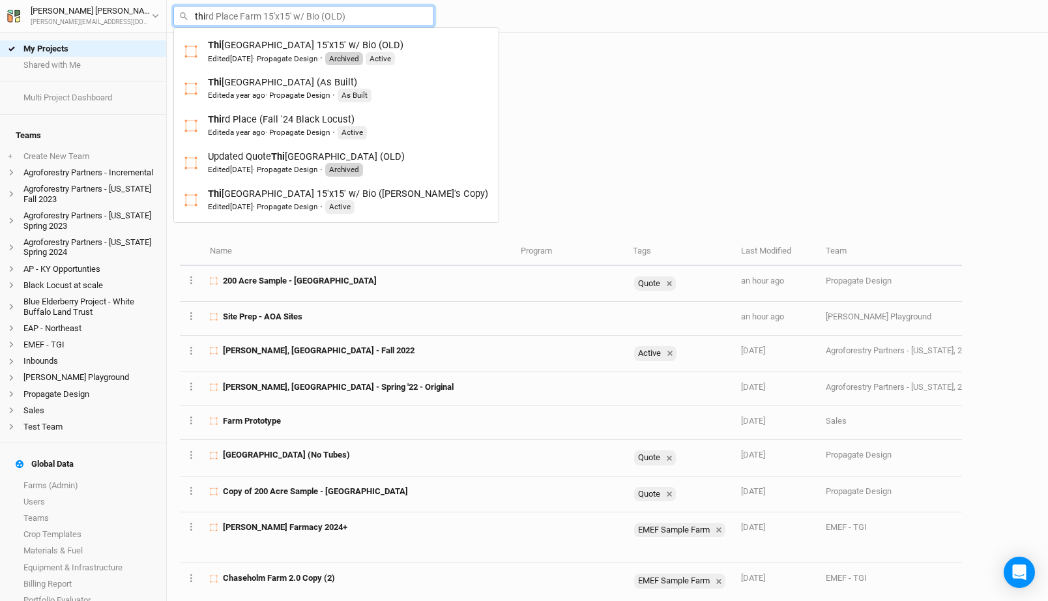
type input "third Place Farm 15'x15' w/ Bio (OLD)"
type input "third w"
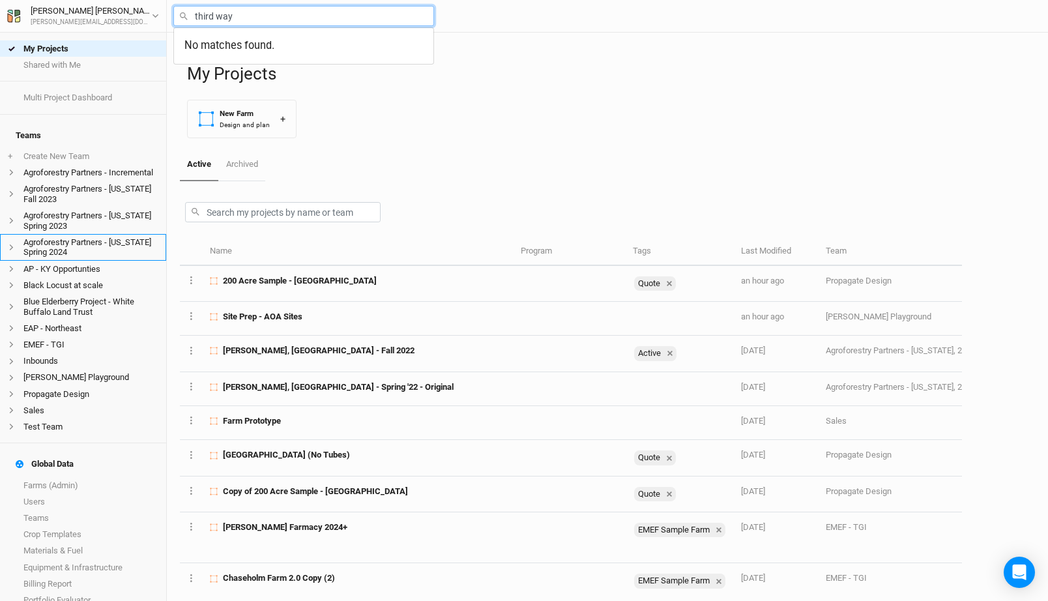
type input "third way"
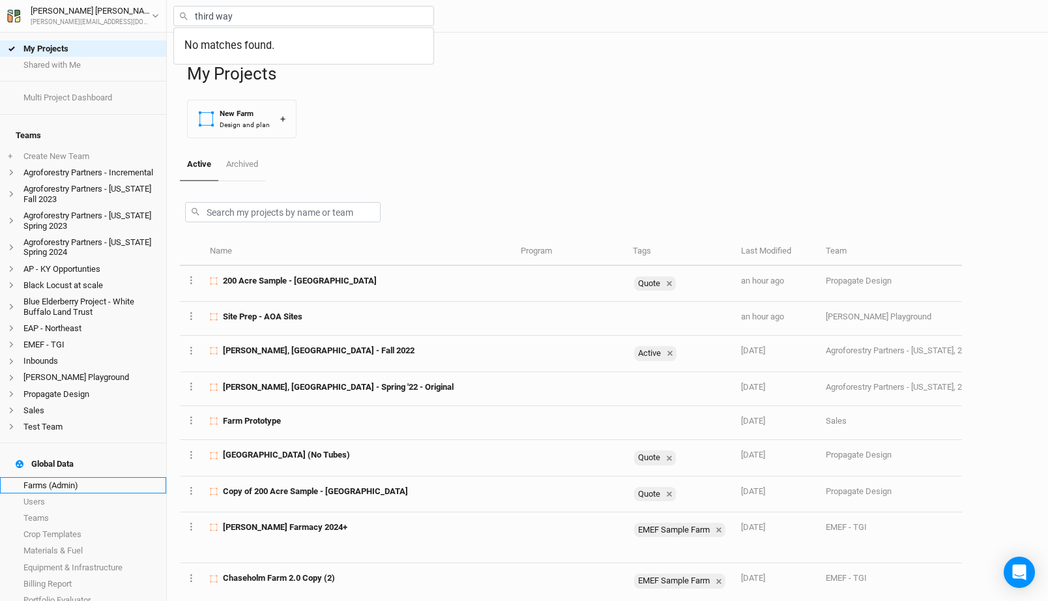
click at [76, 477] on link "Farms (Admin)" at bounding box center [83, 485] width 166 height 16
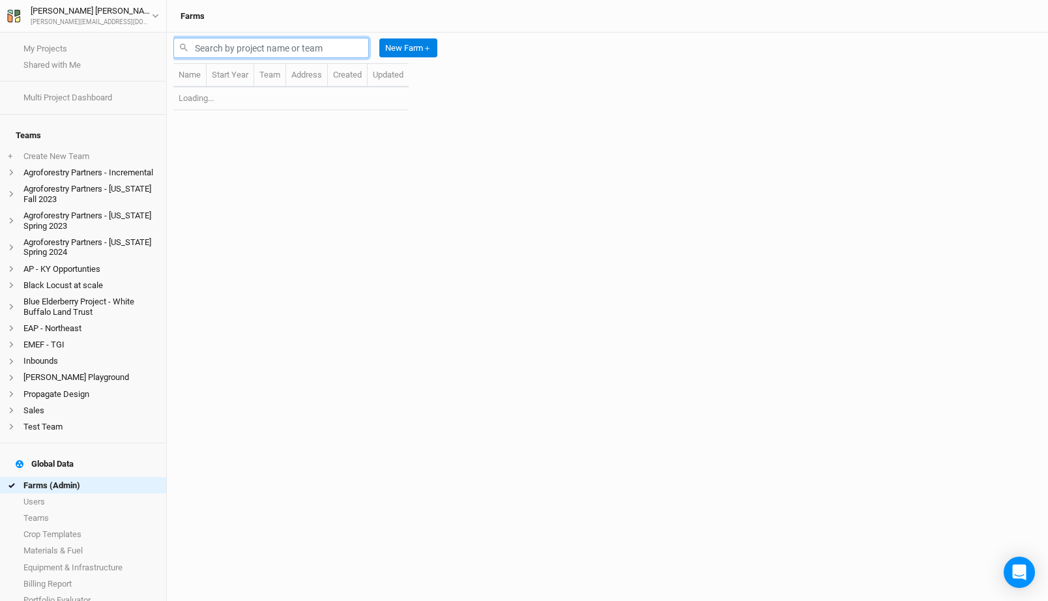
click at [226, 46] on input "text" at bounding box center [271, 48] width 196 height 20
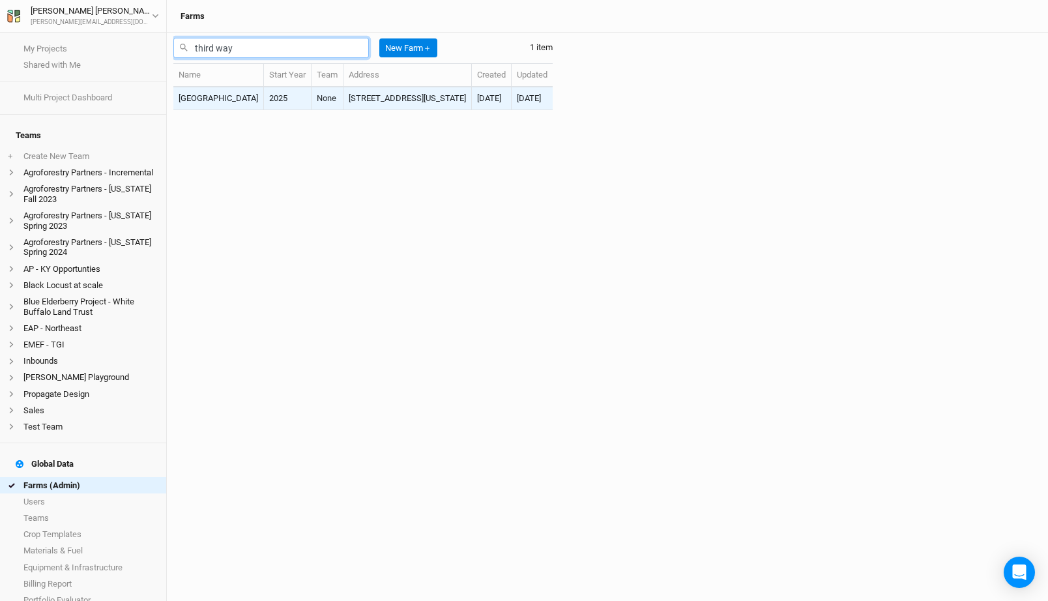
type input "third way"
click at [264, 97] on td "2025" at bounding box center [288, 98] width 48 height 23
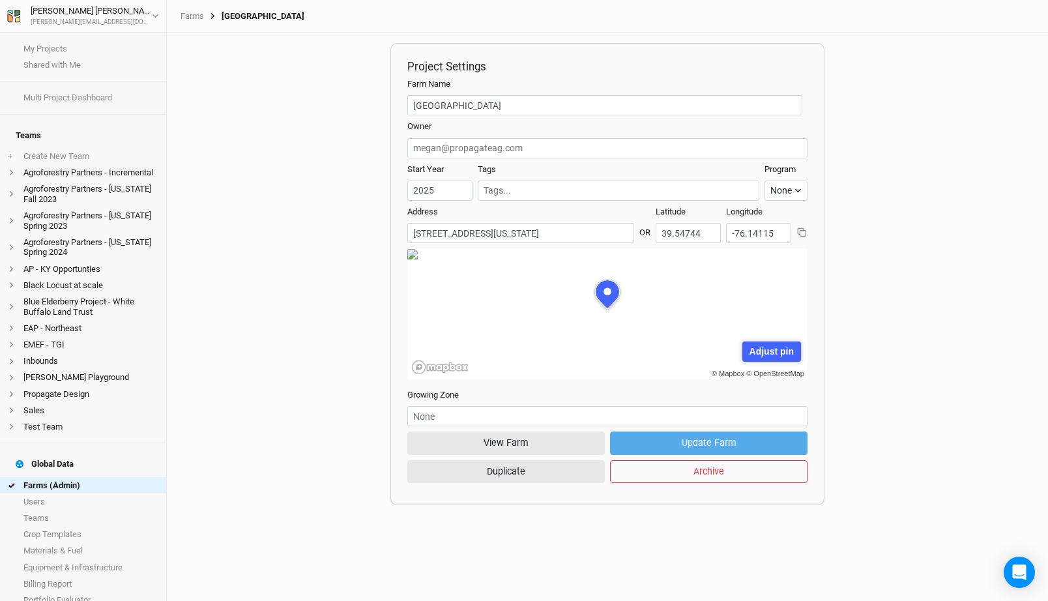
scroll to position [65, 200]
click at [512, 442] on button "View Farm" at bounding box center [506, 443] width 198 height 23
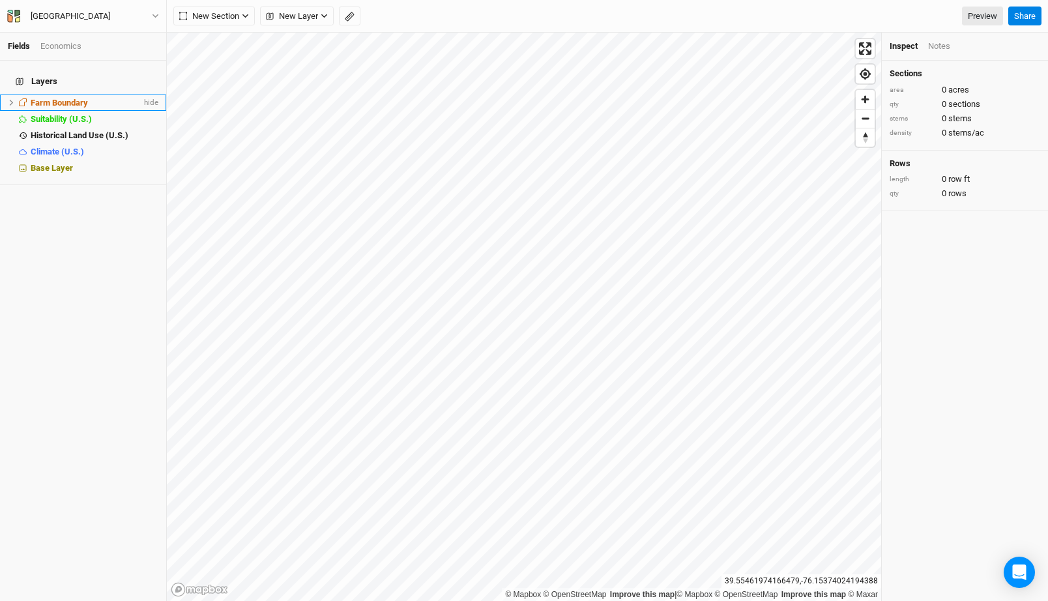
click at [95, 98] on div "Farm Boundary" at bounding box center [86, 103] width 111 height 10
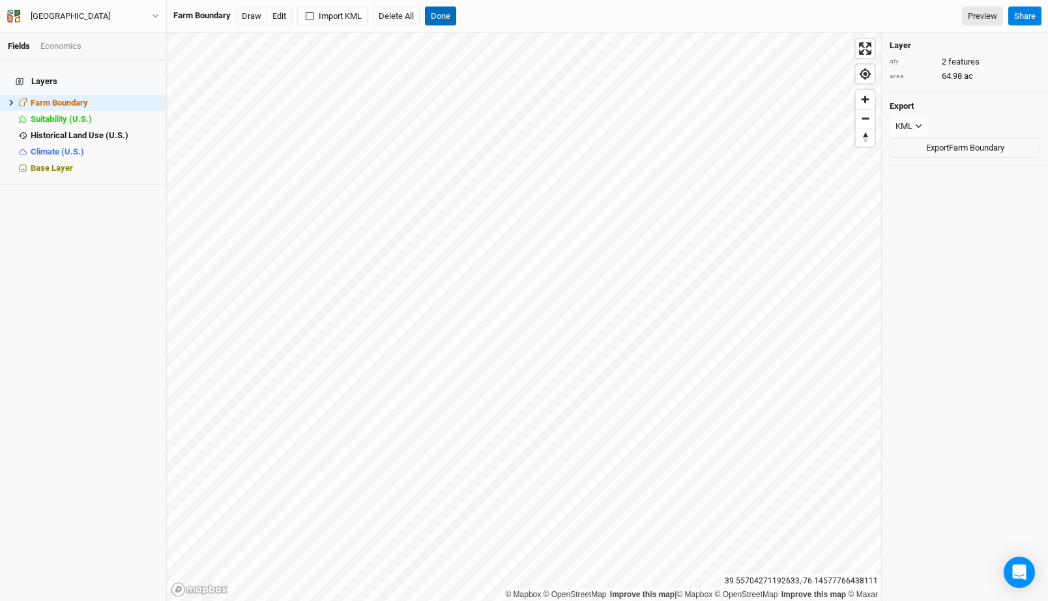
click at [451, 18] on button "Done" at bounding box center [440, 17] width 31 height 20
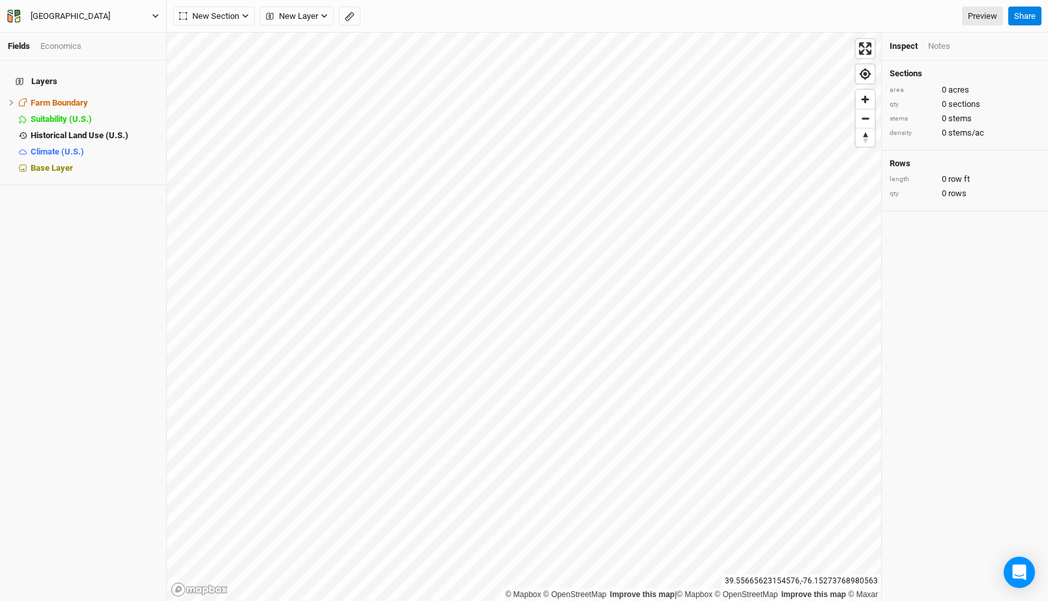
click at [105, 13] on button "Third Way Farm" at bounding box center [83, 16] width 153 height 14
click at [72, 114] on span "Suitability (U.S.)" at bounding box center [61, 119] width 61 height 10
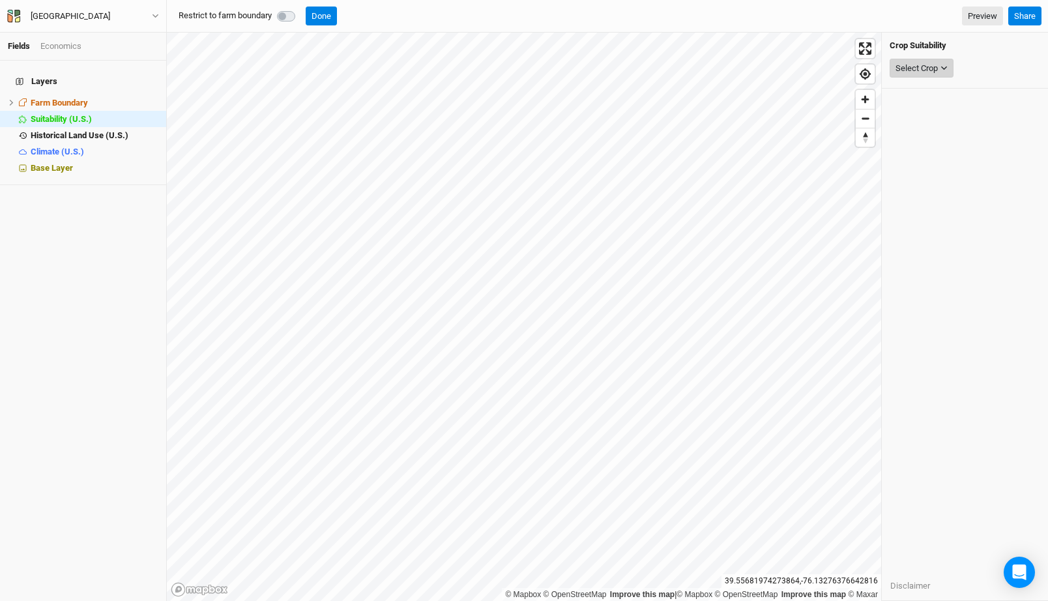
click at [935, 70] on div "Select Crop" at bounding box center [917, 68] width 42 height 13
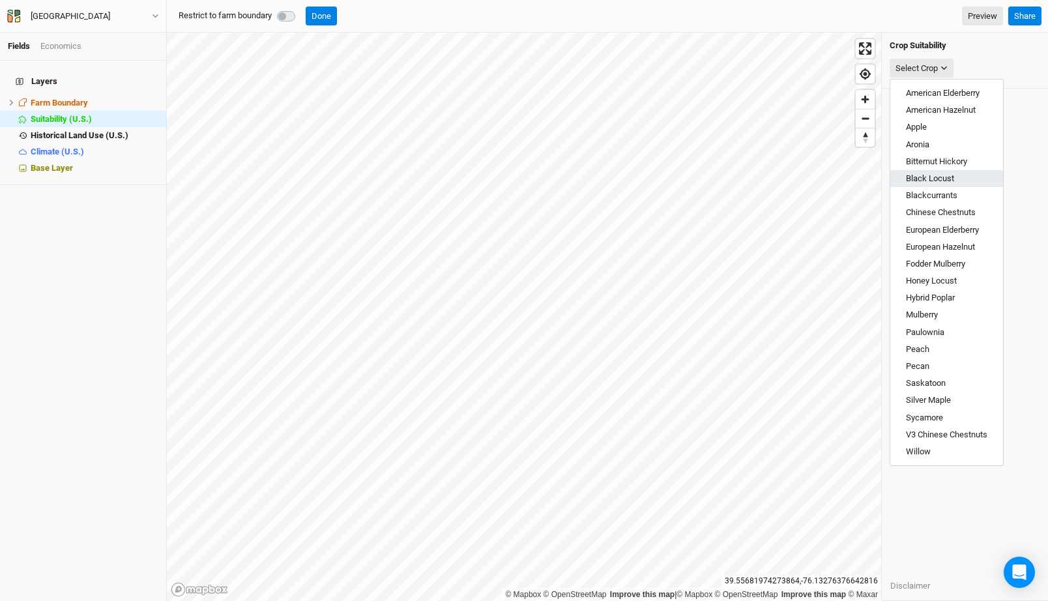
click at [949, 183] on span "Black Locust" at bounding box center [930, 178] width 48 height 10
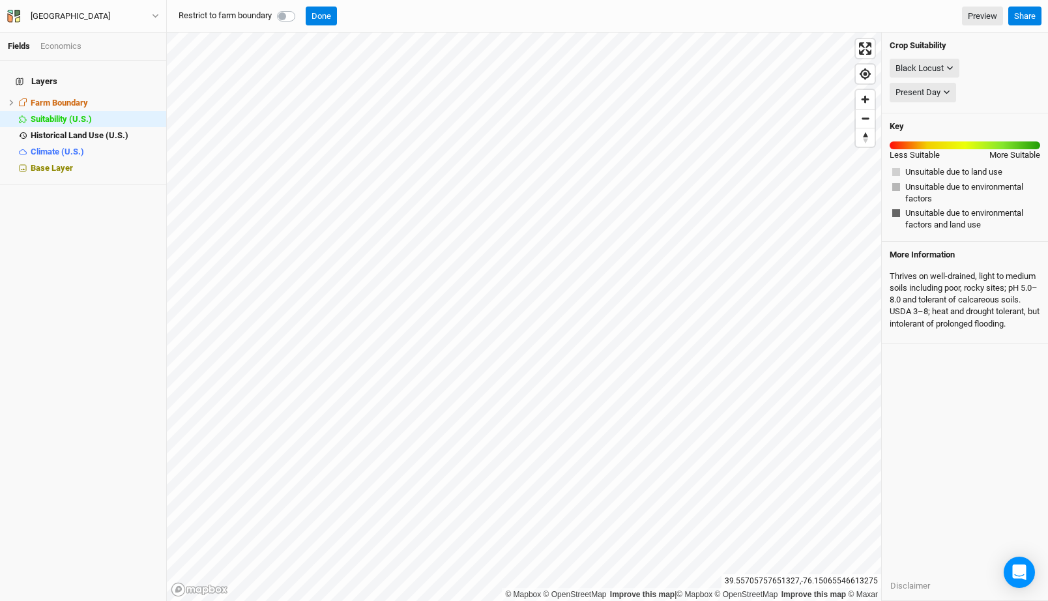
click at [301, 8] on label at bounding box center [301, 8] width 0 height 0
click at [287, 12] on input "checkbox" at bounding box center [282, 14] width 10 height 13
checkbox input "true"
click at [922, 63] on div "Black Locust" at bounding box center [920, 68] width 48 height 13
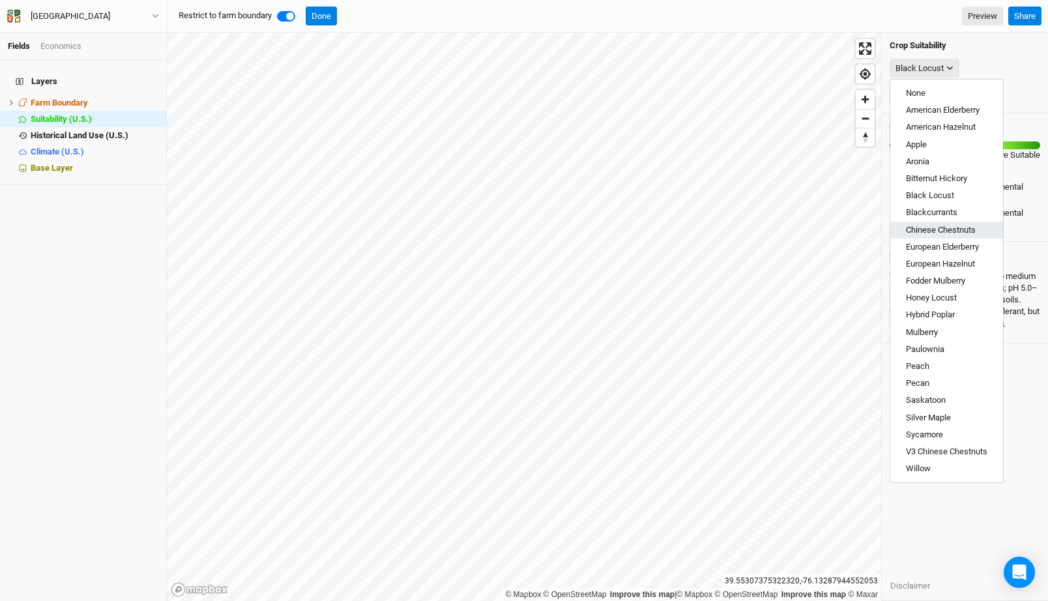
click at [939, 229] on span "Chinese Chestnuts" at bounding box center [941, 230] width 70 height 10
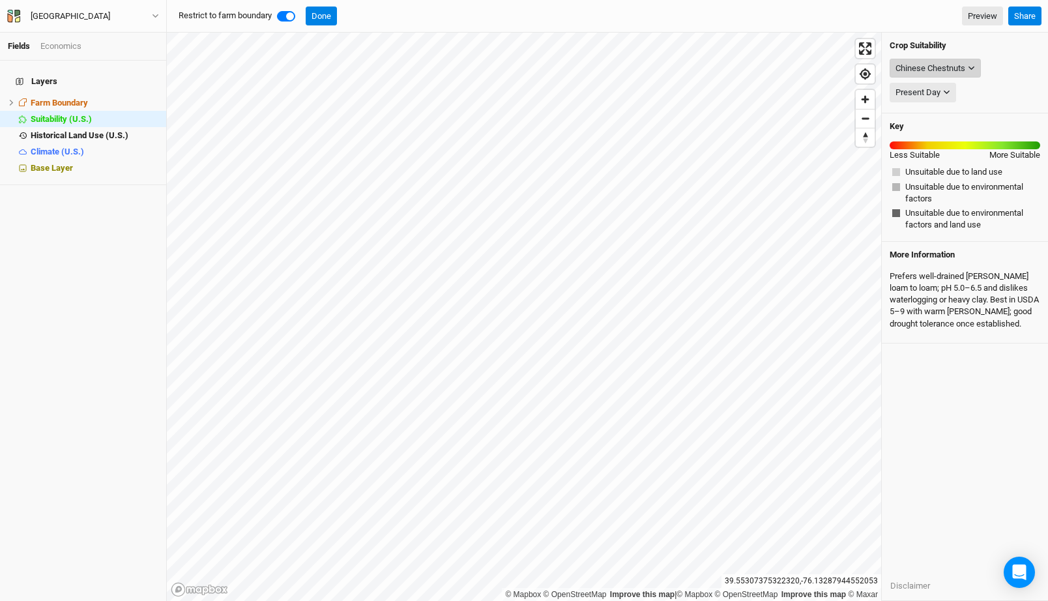
click at [924, 62] on div "Chinese Chestnuts" at bounding box center [931, 68] width 70 height 13
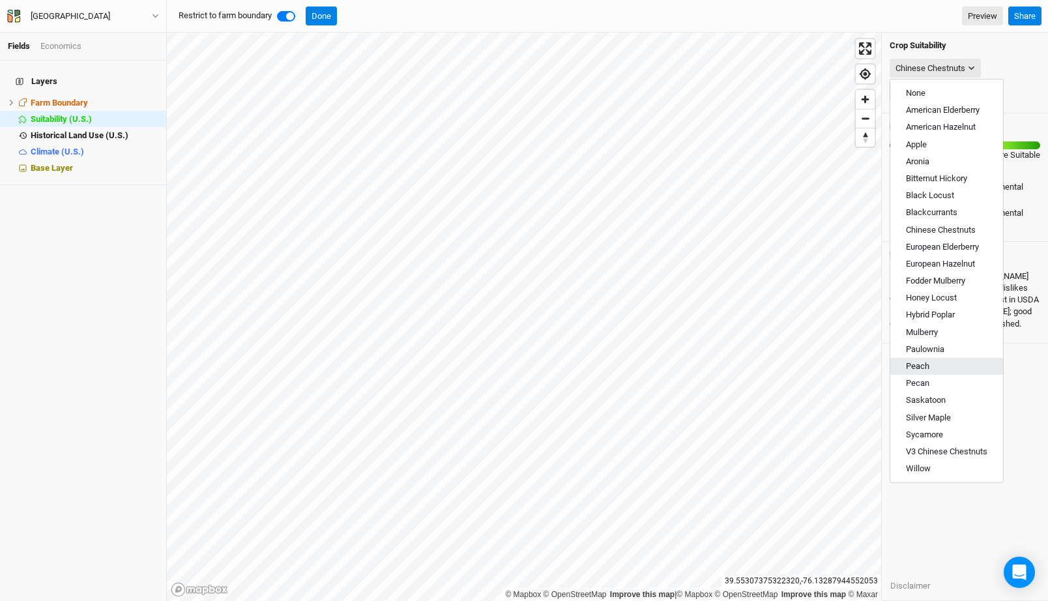
click at [937, 364] on button "Peach" at bounding box center [947, 366] width 113 height 17
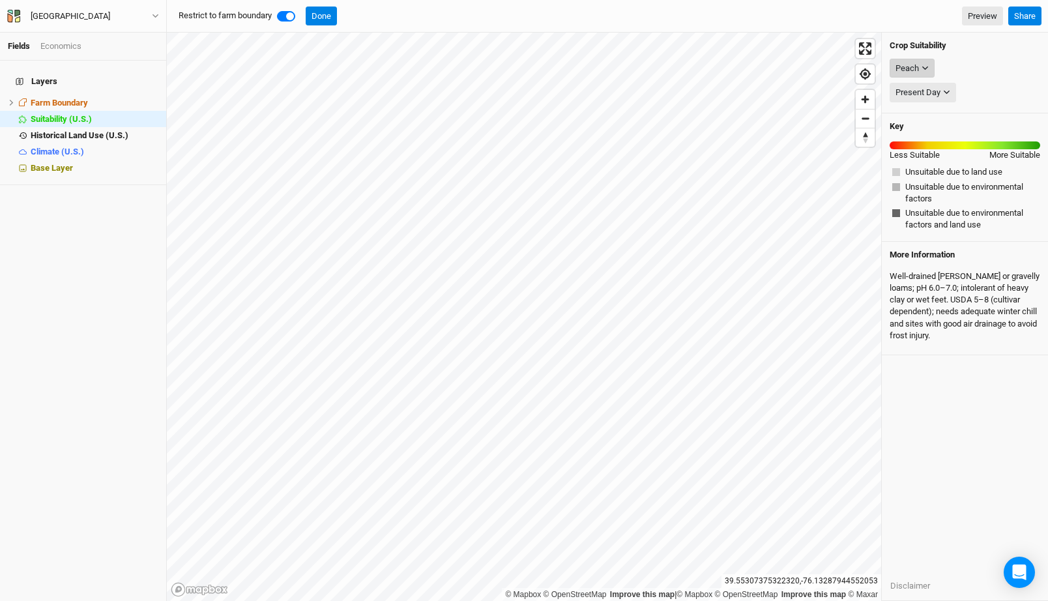
click at [927, 66] on icon "button" at bounding box center [925, 68] width 6 height 4
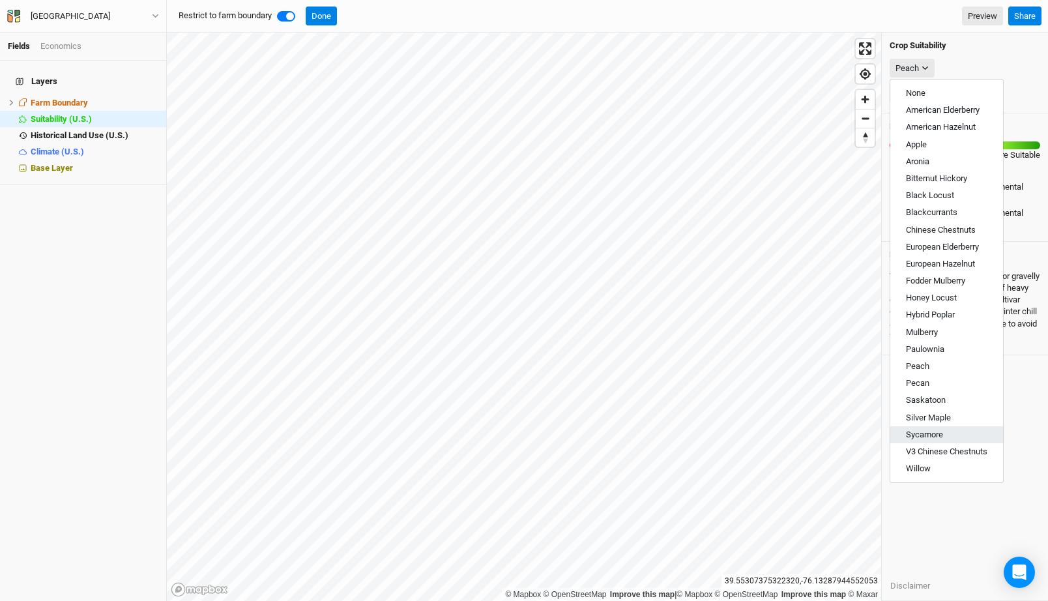
click at [928, 432] on span "Sycamore" at bounding box center [924, 435] width 37 height 10
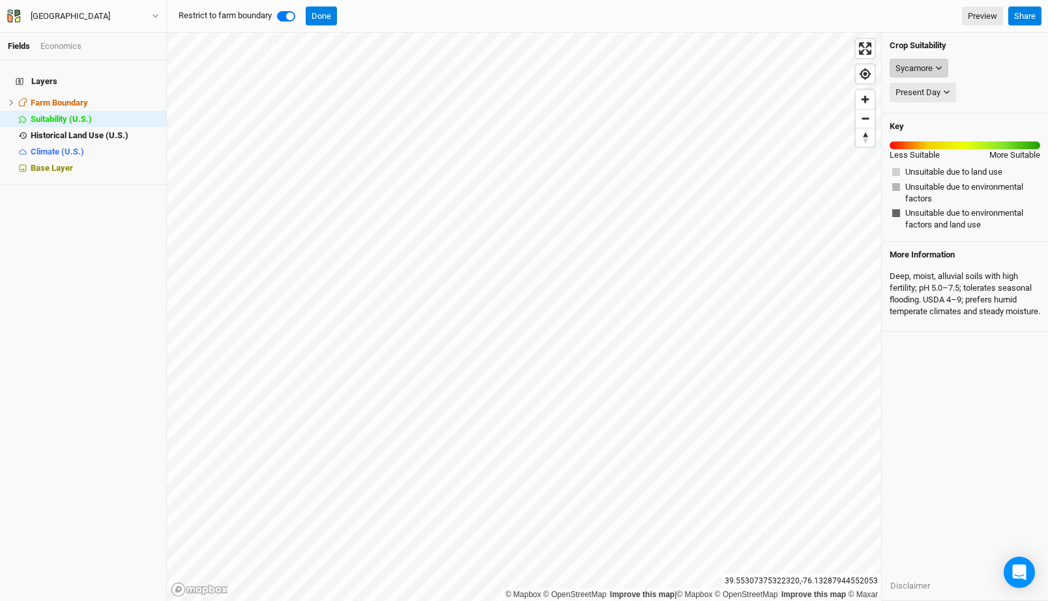
click at [913, 68] on div "Sycamore" at bounding box center [914, 68] width 37 height 13
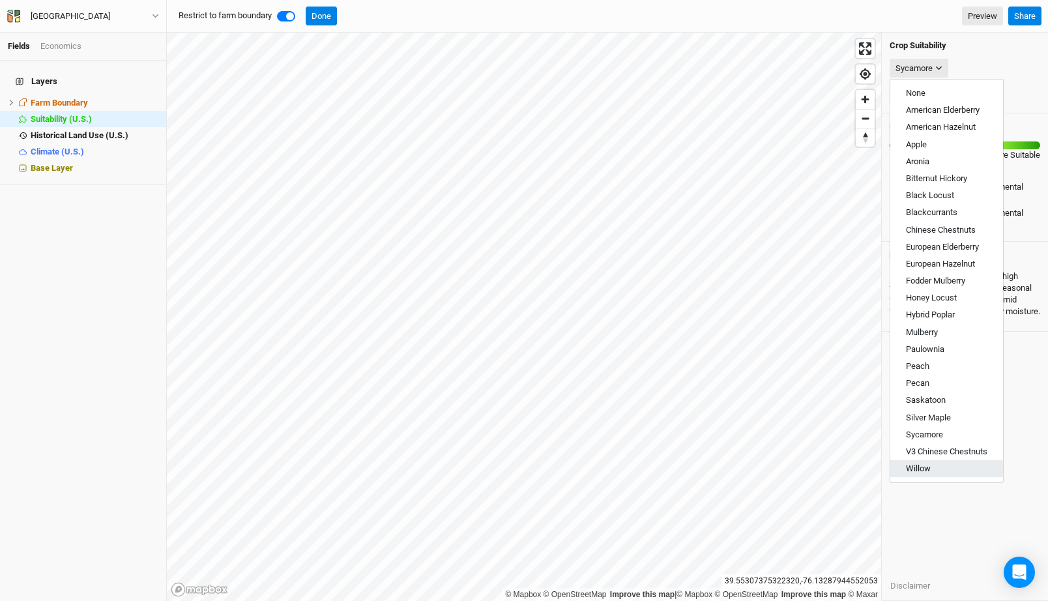
click at [938, 469] on button "Willow" at bounding box center [947, 468] width 113 height 17
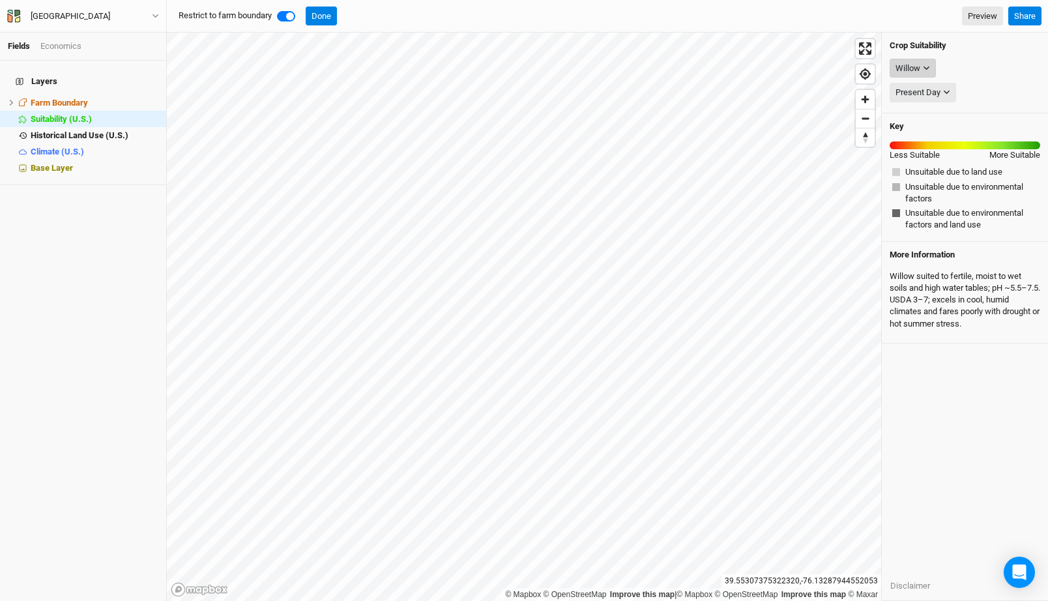
click at [918, 66] on div "Willow" at bounding box center [908, 68] width 25 height 13
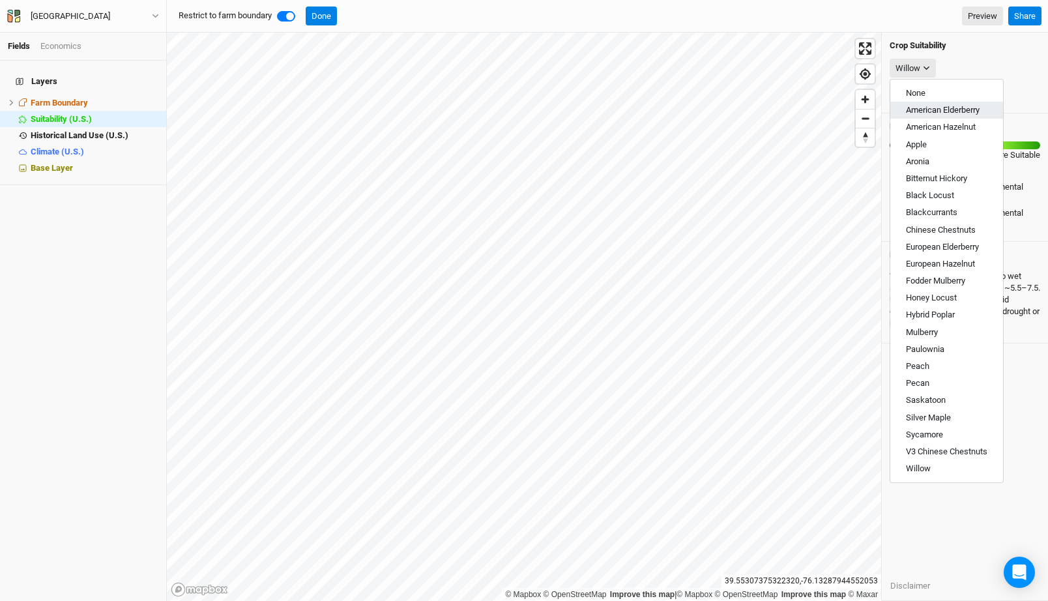
click at [926, 110] on span "American Elderberry" at bounding box center [943, 110] width 74 height 10
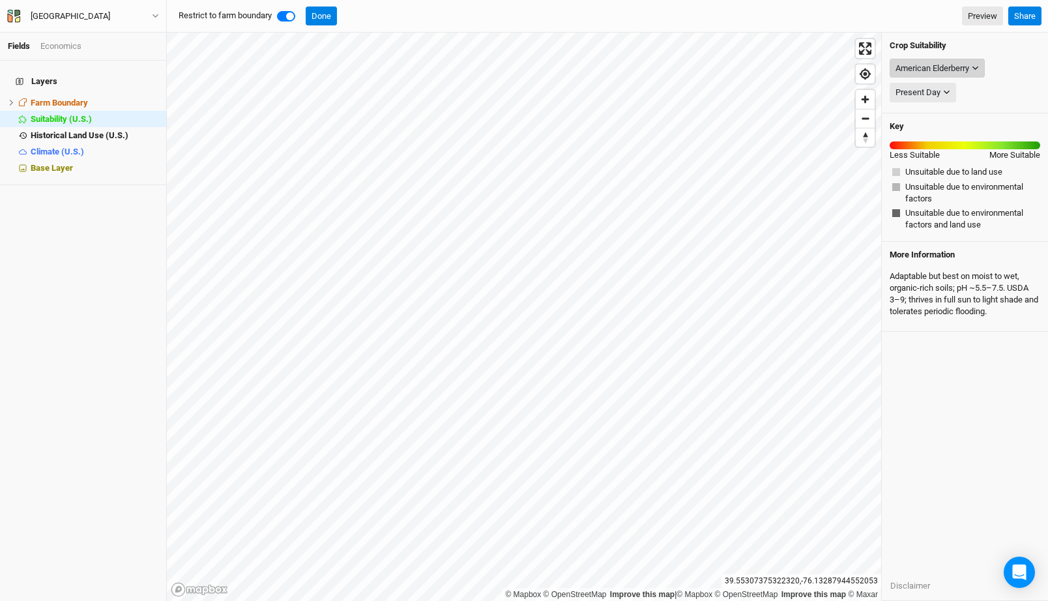
click at [926, 74] on button "American Elderberry" at bounding box center [937, 69] width 95 height 20
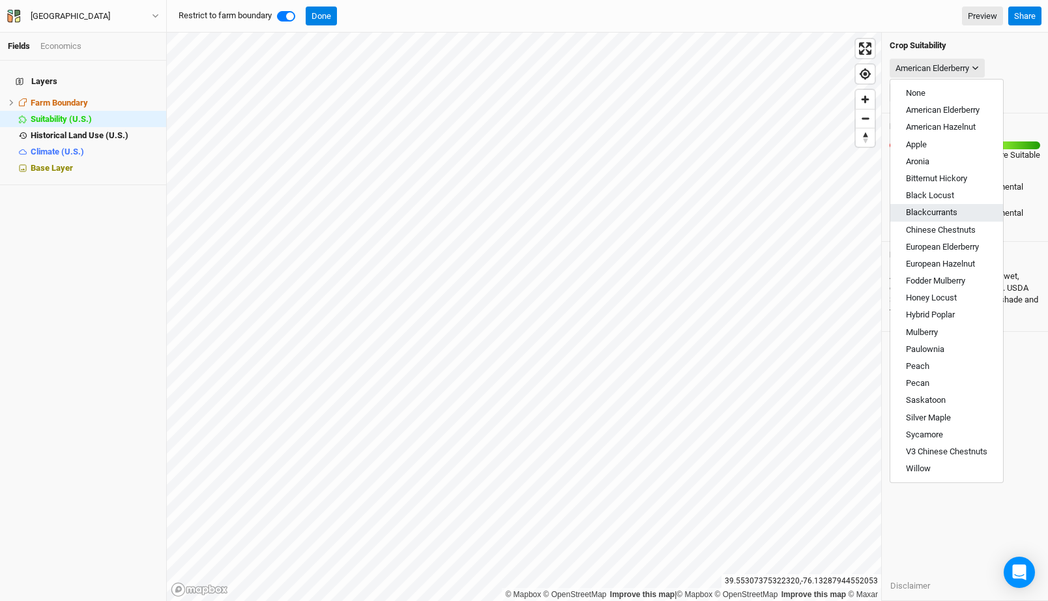
click at [945, 209] on span "Blackcurrants" at bounding box center [932, 212] width 52 height 10
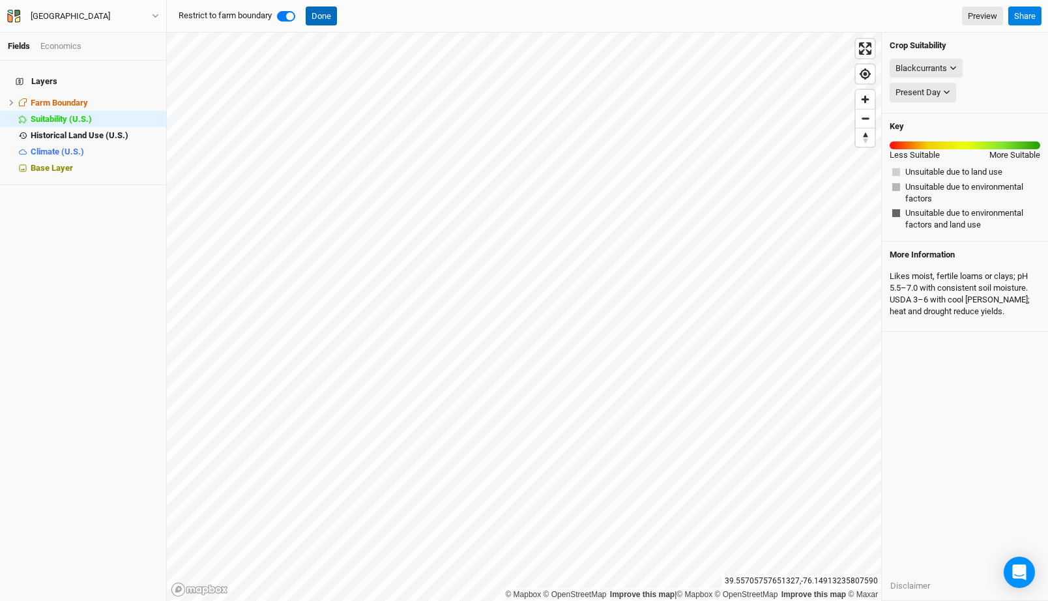
click at [317, 14] on button "Done" at bounding box center [321, 17] width 31 height 20
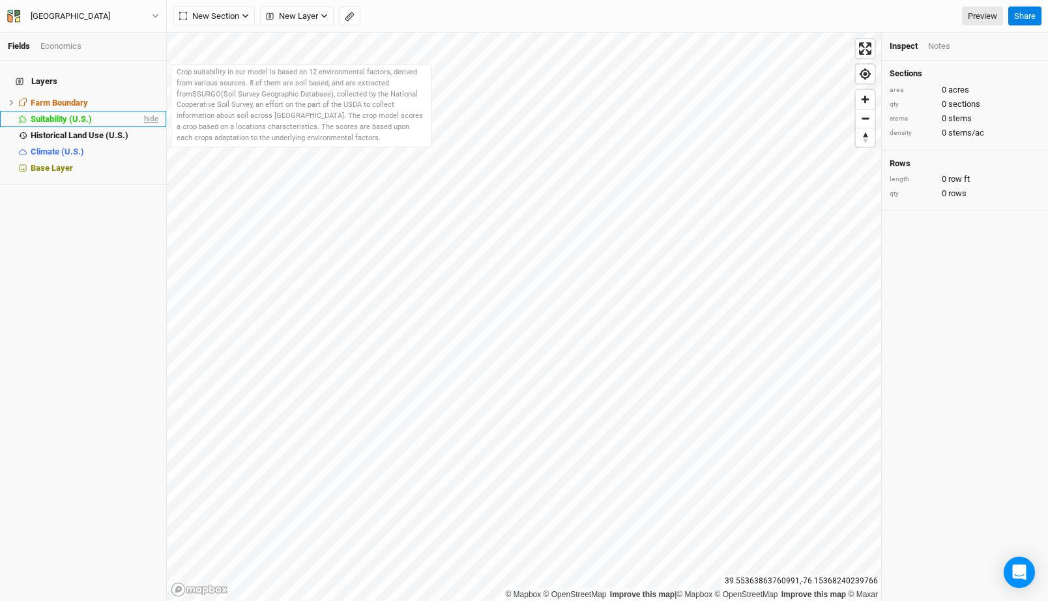
click at [154, 112] on span "hide" at bounding box center [149, 119] width 17 height 16
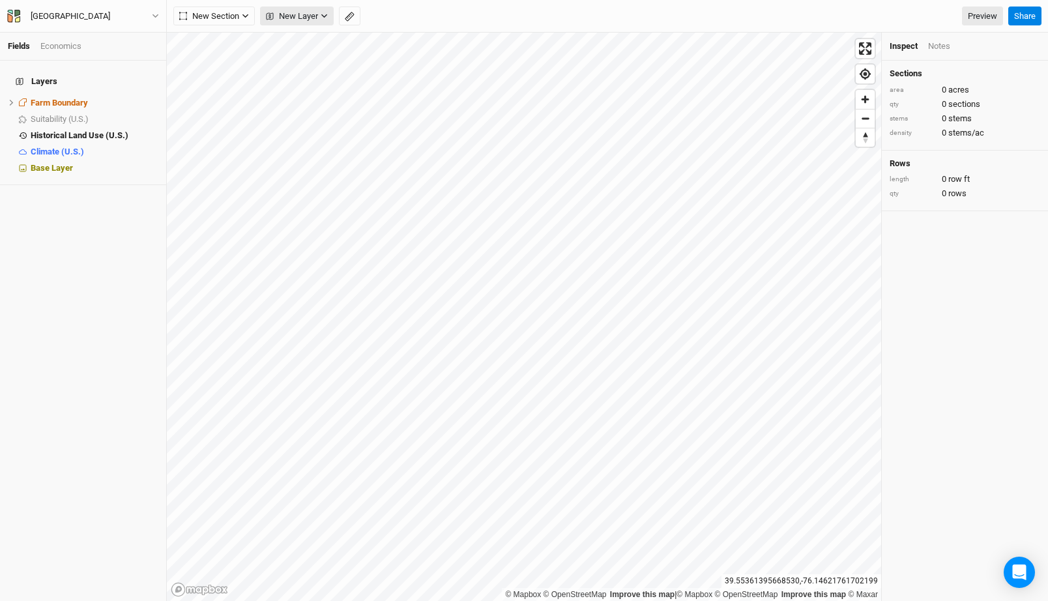
click at [316, 14] on span "New Layer" at bounding box center [292, 16] width 52 height 13
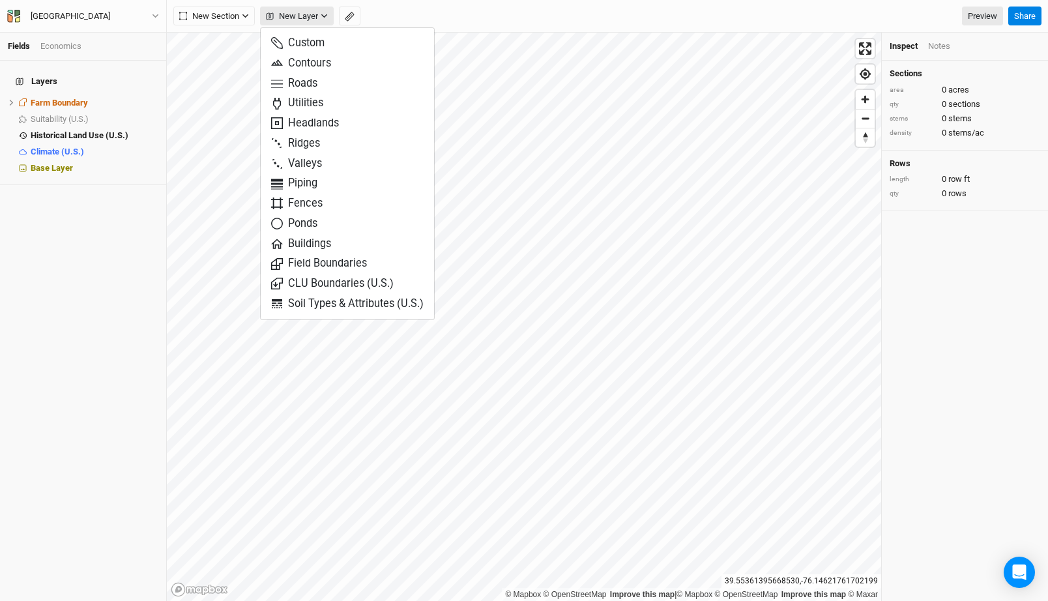
click at [289, 10] on span "New Layer" at bounding box center [292, 16] width 52 height 13
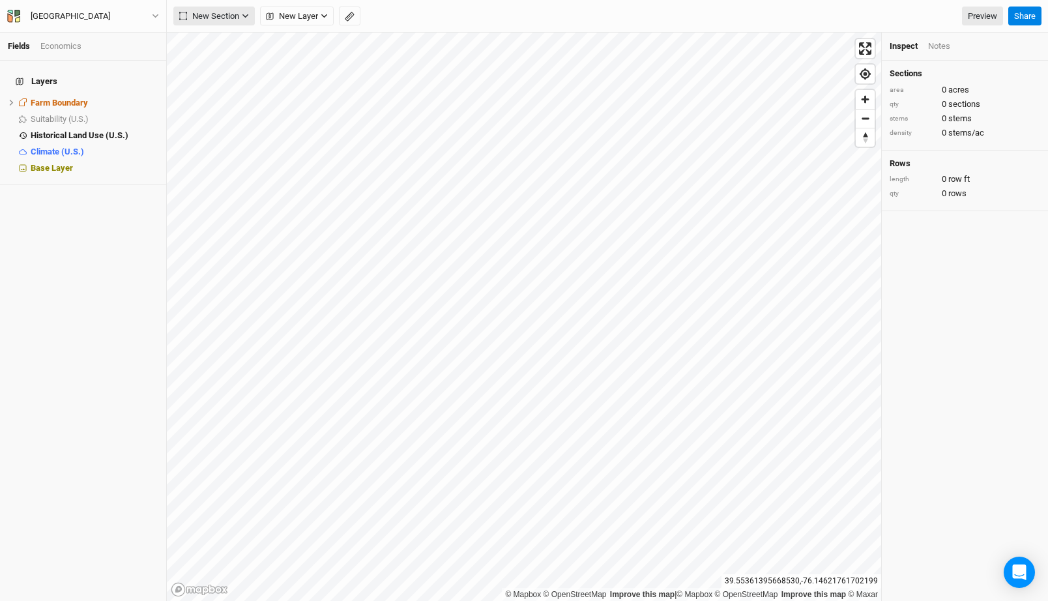
click at [232, 16] on span "New Section" at bounding box center [209, 16] width 60 height 13
click at [215, 66] on div "Line" at bounding box center [211, 63] width 20 height 15
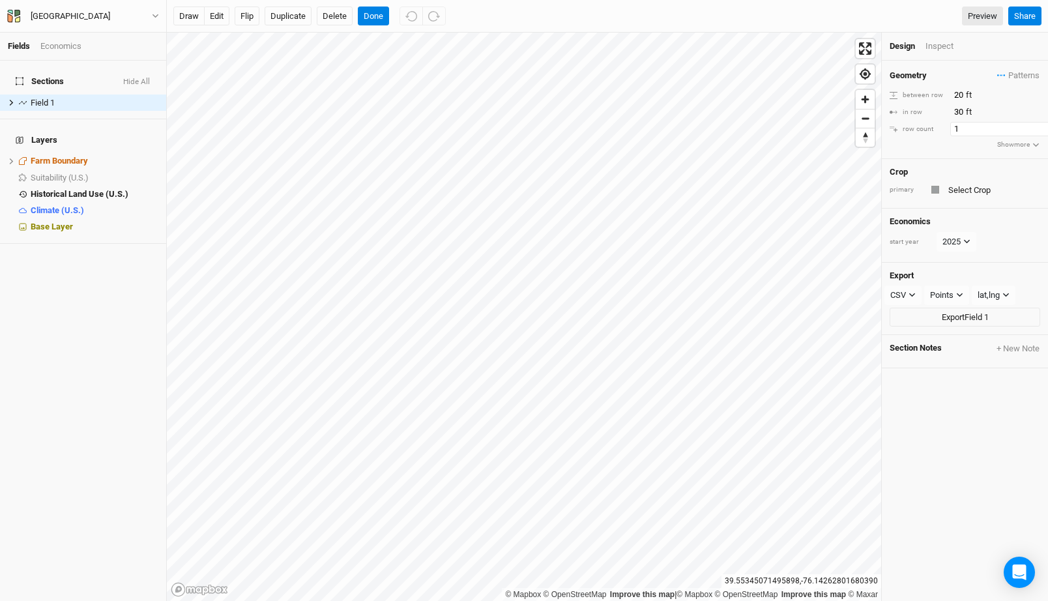
click at [964, 134] on input "1" at bounding box center [1007, 129] width 113 height 14
type input "3"
type input "2"
click at [955, 93] on input "20" at bounding box center [1007, 95] width 113 height 14
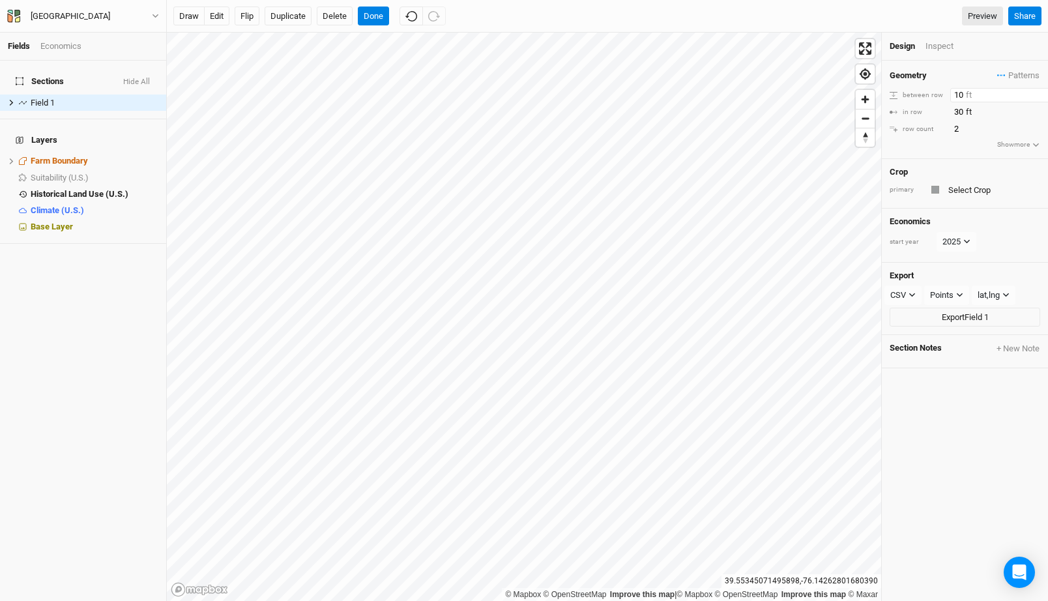
type input "10"
click at [956, 122] on input "2" at bounding box center [1007, 129] width 113 height 14
click at [957, 108] on input "30" at bounding box center [1007, 112] width 113 height 14
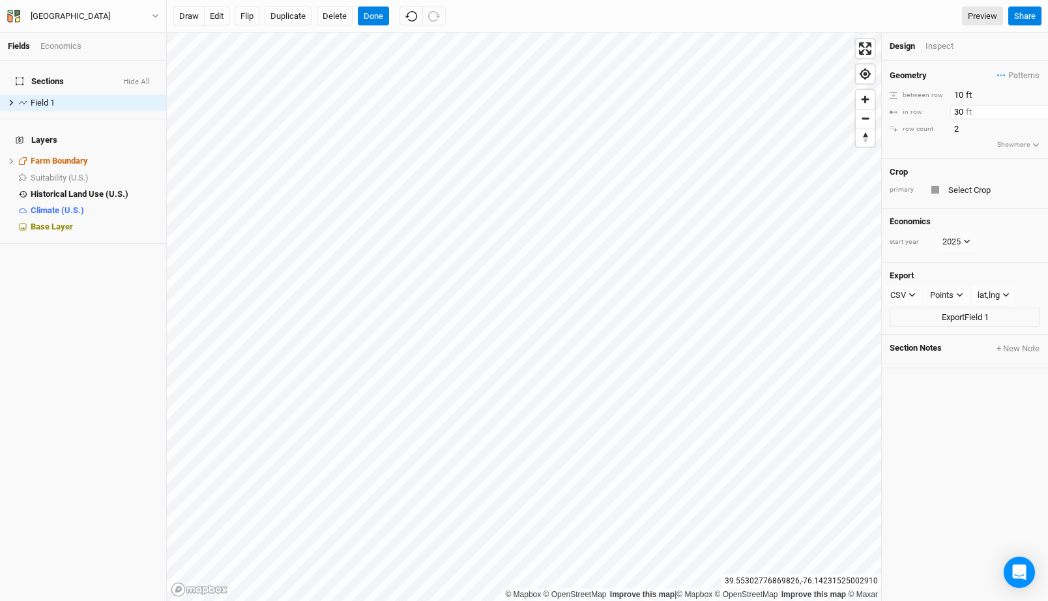
click at [957, 108] on input "30" at bounding box center [1007, 112] width 113 height 14
type input "10"
click at [378, 17] on button "Done" at bounding box center [373, 17] width 31 height 20
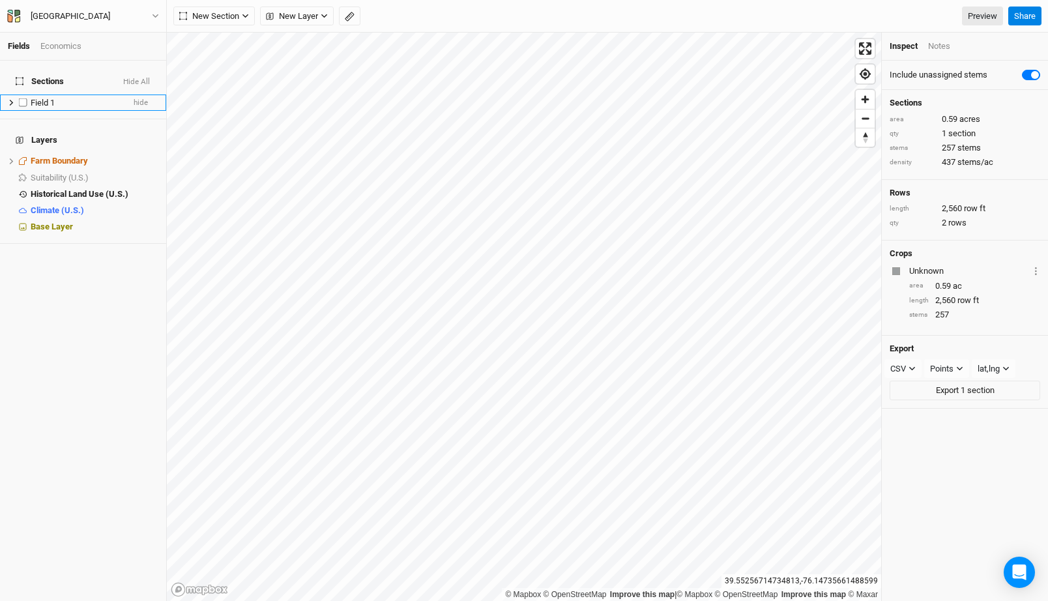
click at [55, 98] on span "Field 1" at bounding box center [43, 103] width 24 height 10
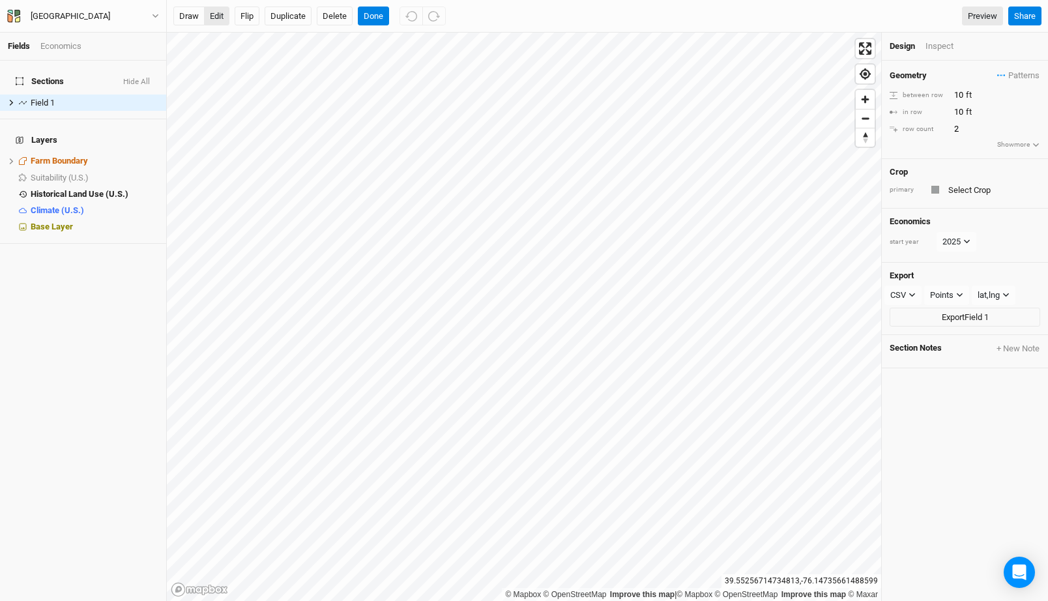
click at [214, 14] on button "edit" at bounding box center [216, 17] width 25 height 20
click at [967, 124] on input "2" at bounding box center [1007, 129] width 113 height 14
type input "1"
click at [381, 15] on button "Done" at bounding box center [373, 17] width 31 height 20
click at [222, 20] on button "edit" at bounding box center [216, 17] width 25 height 20
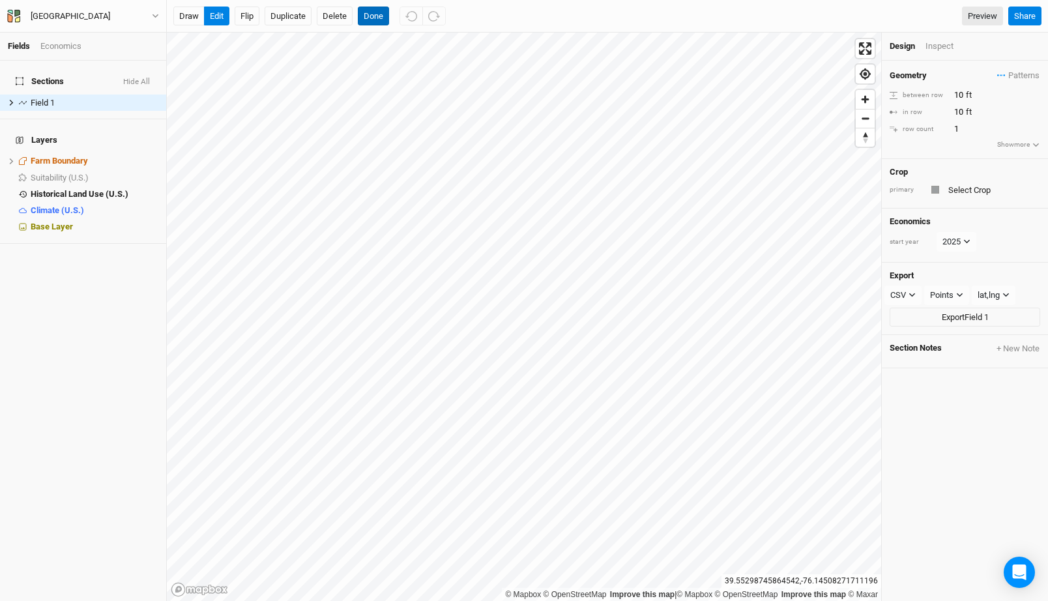
click at [374, 14] on button "Done" at bounding box center [373, 17] width 31 height 20
click at [219, 21] on button "edit" at bounding box center [216, 17] width 25 height 20
click at [378, 9] on button "Done" at bounding box center [373, 17] width 31 height 20
